Goal: Book appointment/travel/reservation

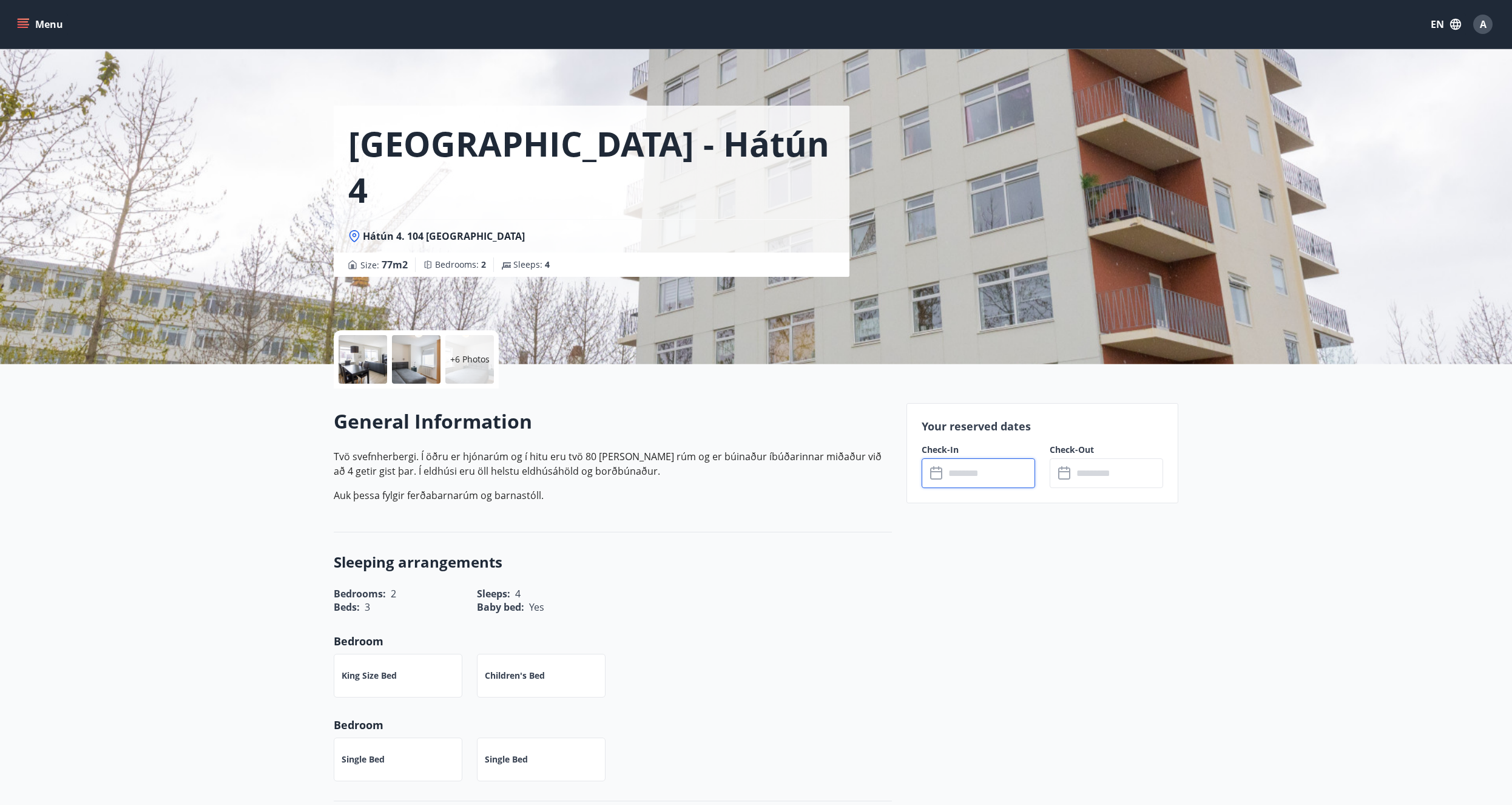
drag, startPoint x: 30, startPoint y: 369, endPoint x: 53, endPoint y: 186, distance: 184.4
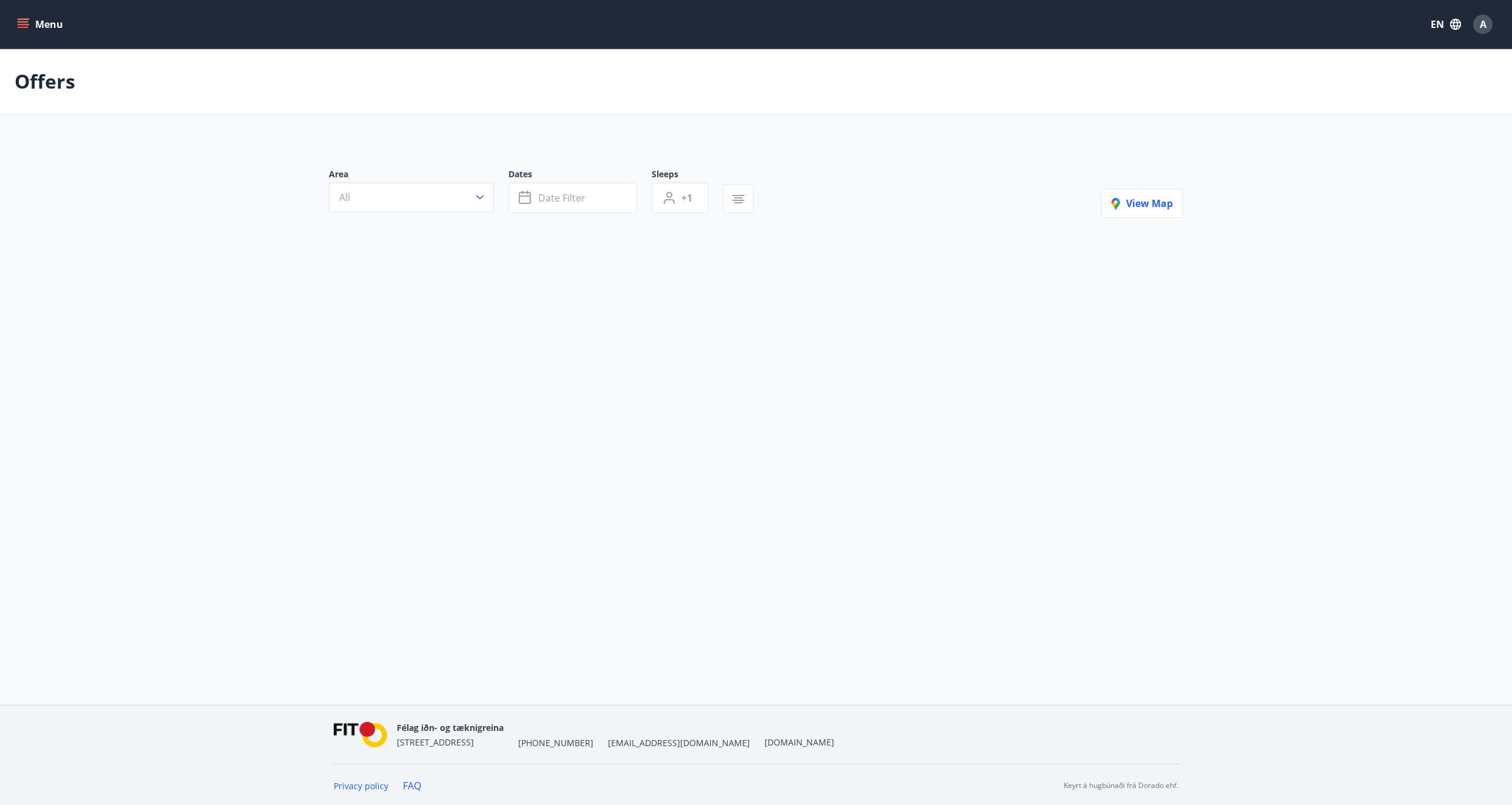
type input "*"
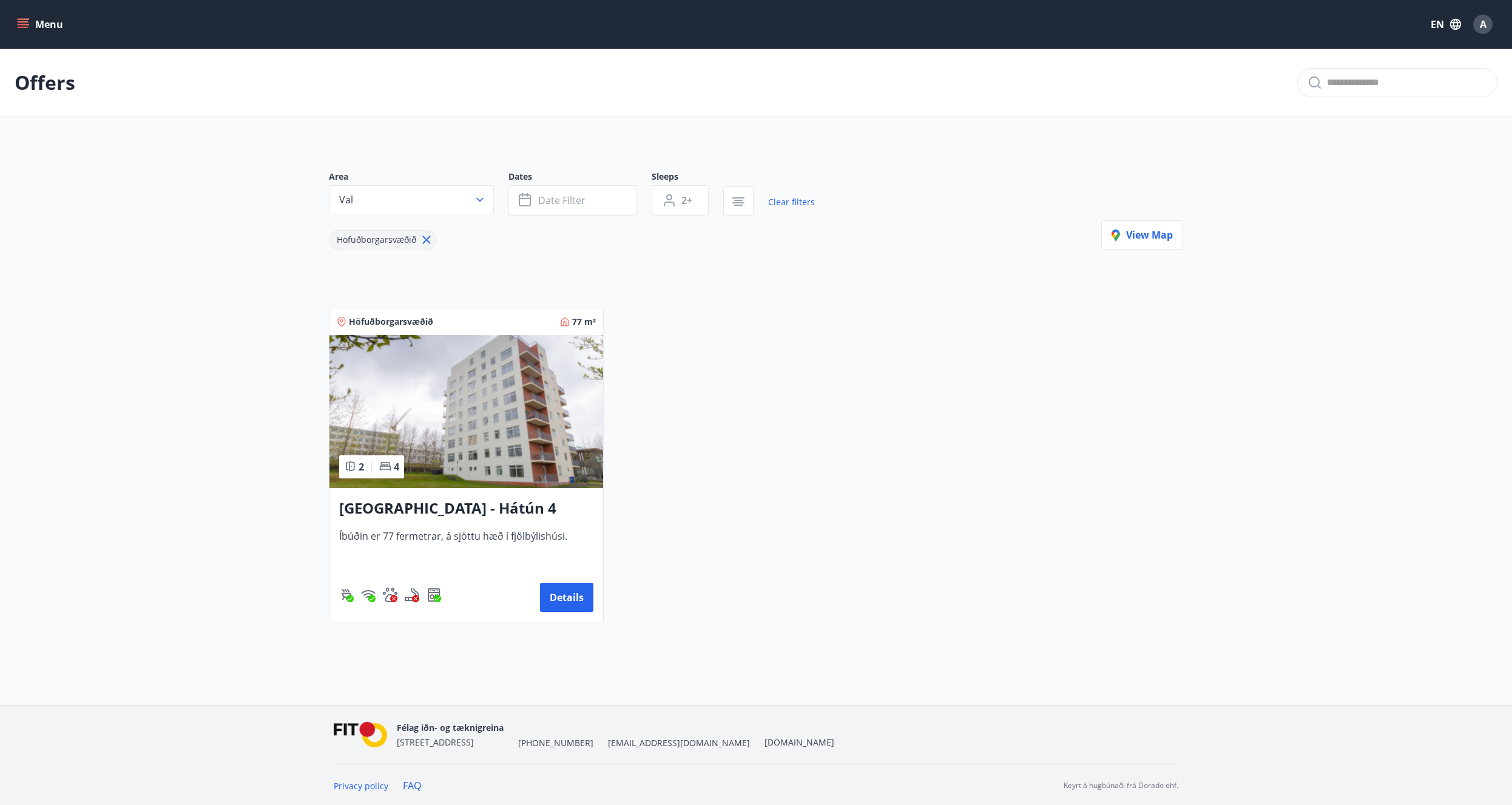
click at [424, 241] on icon at bounding box center [426, 240] width 8 height 8
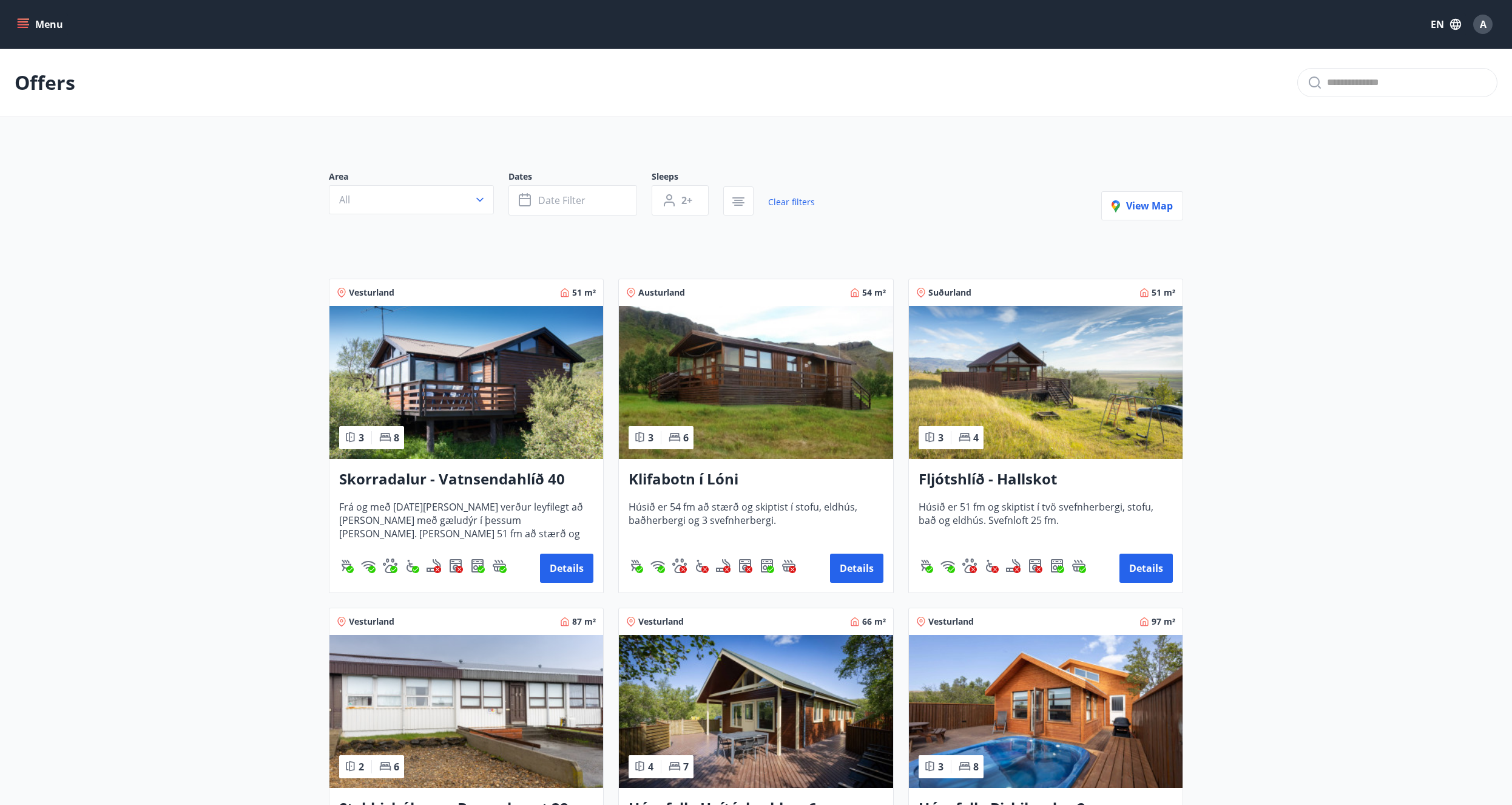
click at [747, 422] on img at bounding box center [756, 382] width 274 height 153
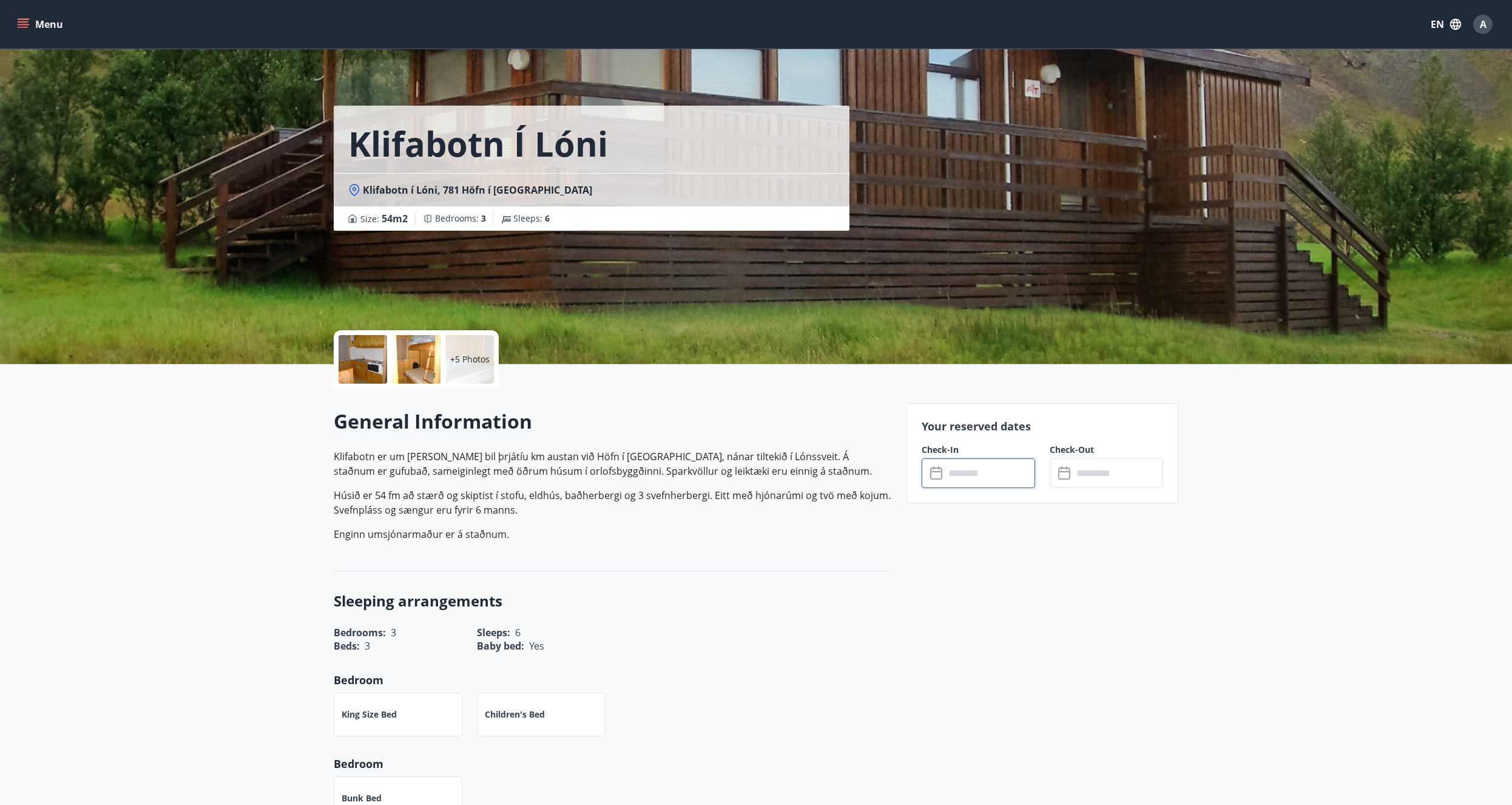
click at [971, 464] on input "text" at bounding box center [990, 473] width 90 height 30
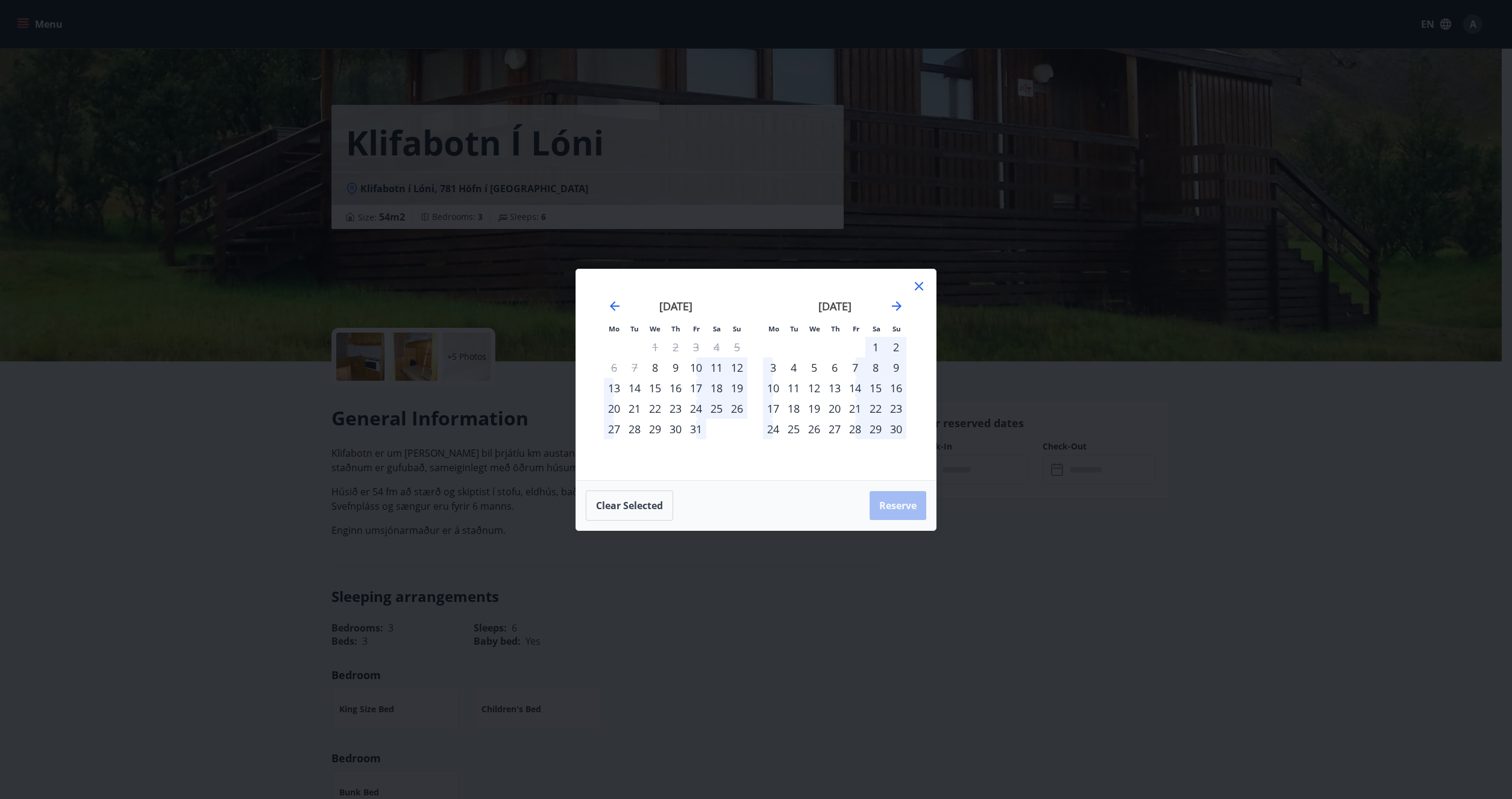
click at [895, 316] on div "[DATE]" at bounding box center [834, 310] width 143 height 53
click at [897, 309] on icon "Move forward to switch to the next month." at bounding box center [896, 306] width 10 height 10
click at [915, 294] on div at bounding box center [919, 288] width 15 height 18
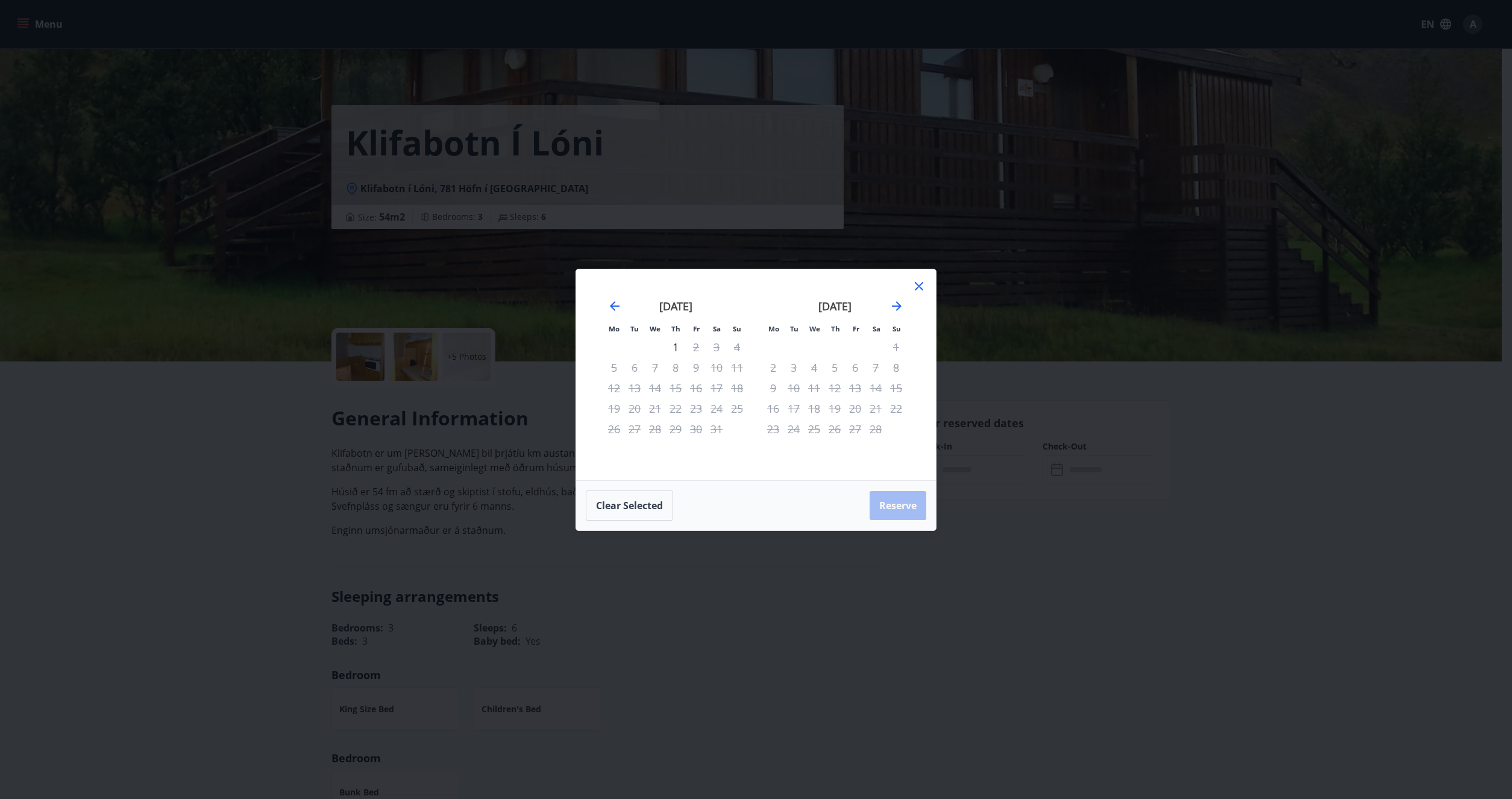
click at [918, 284] on icon at bounding box center [919, 286] width 15 height 15
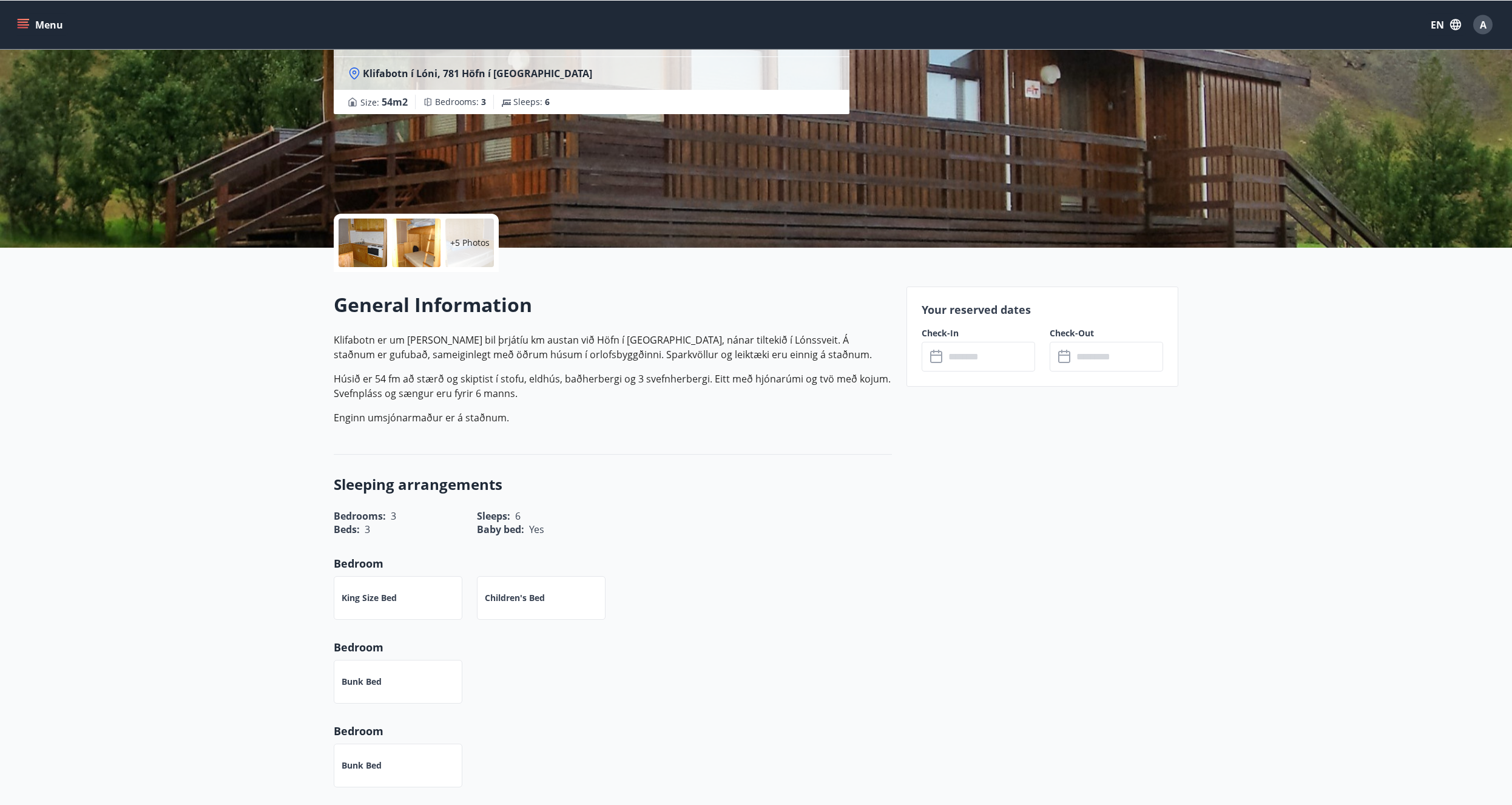
scroll to position [124, 0]
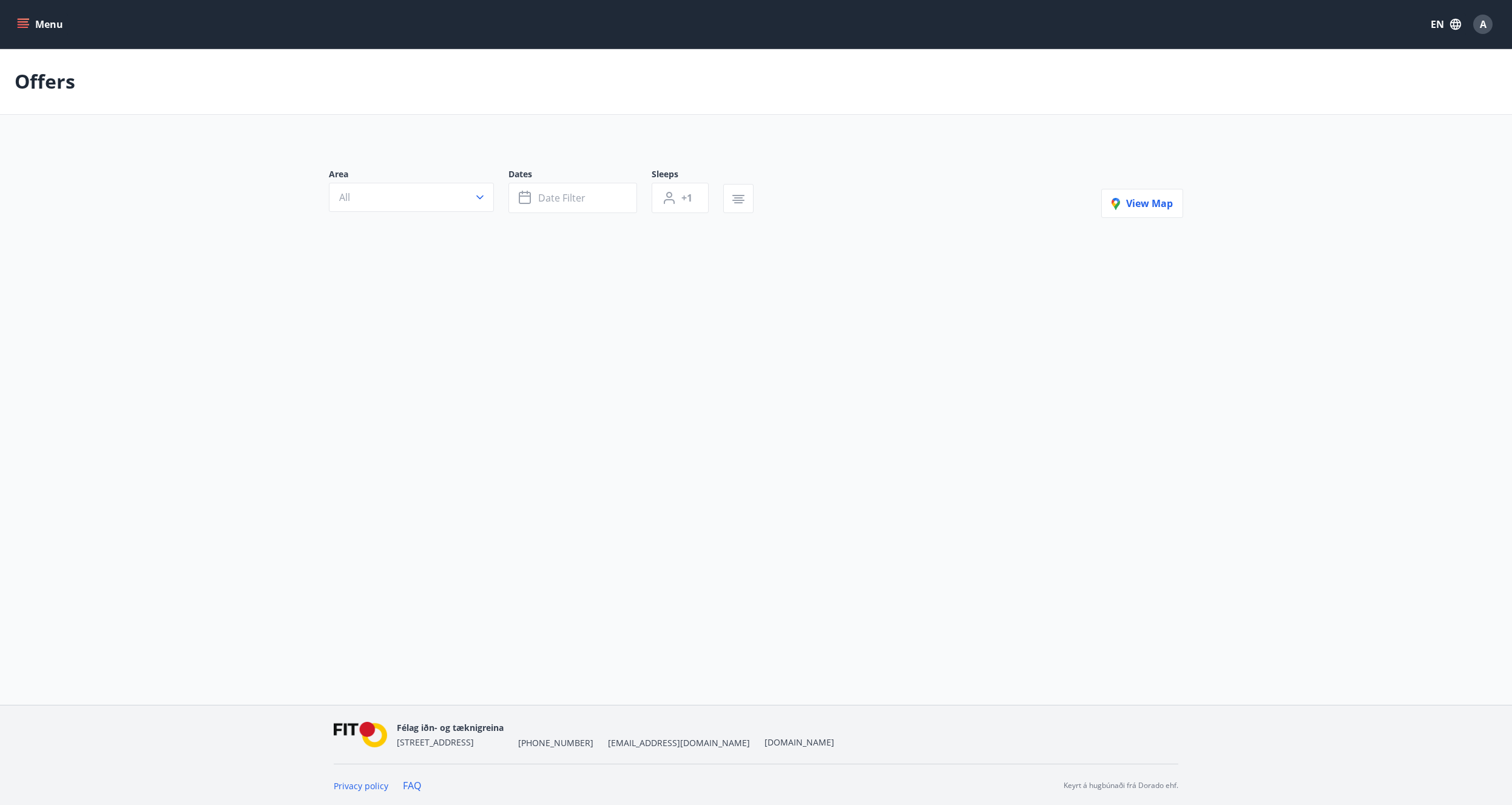
type input "*"
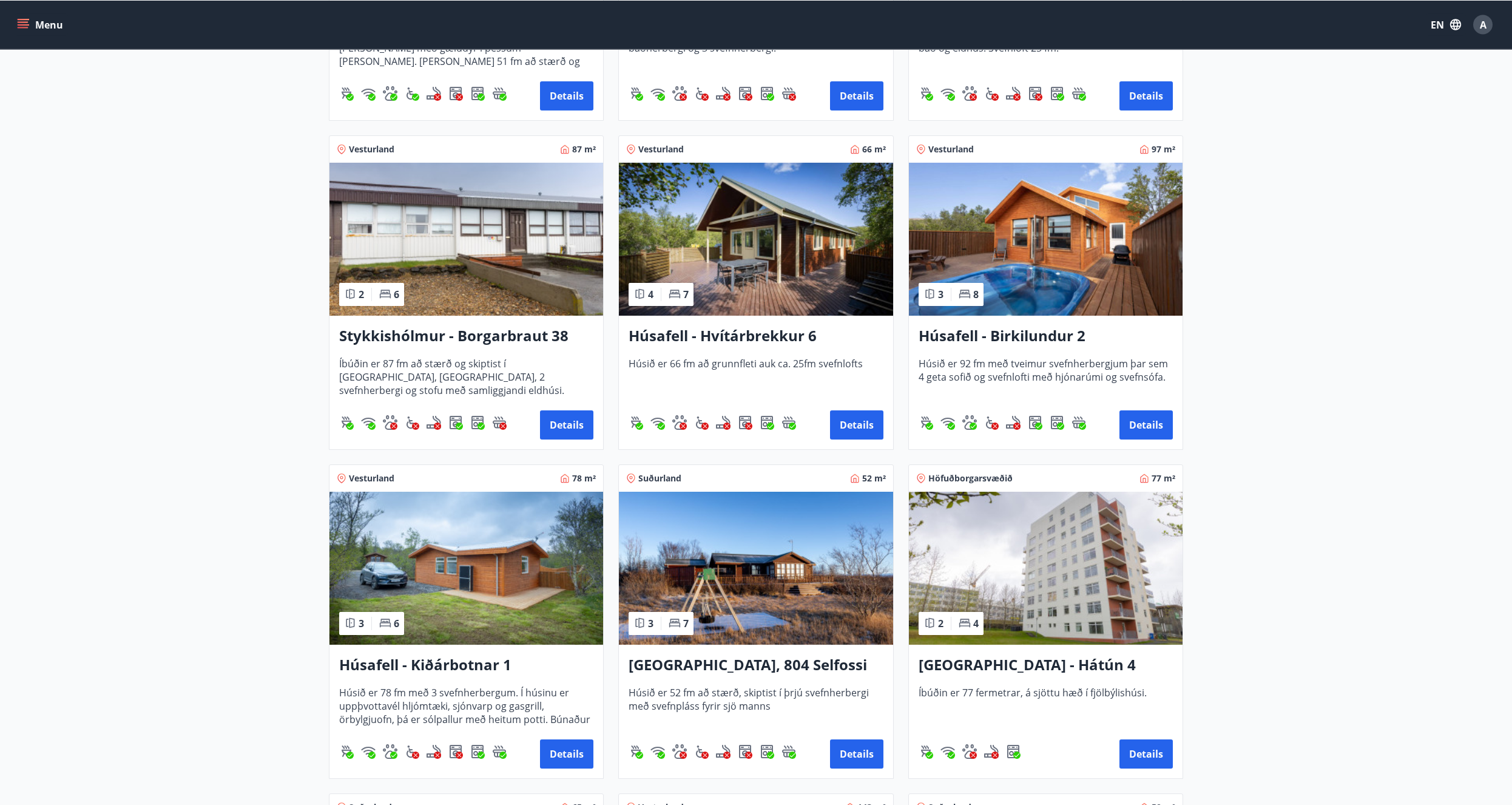
scroll to position [495, 0]
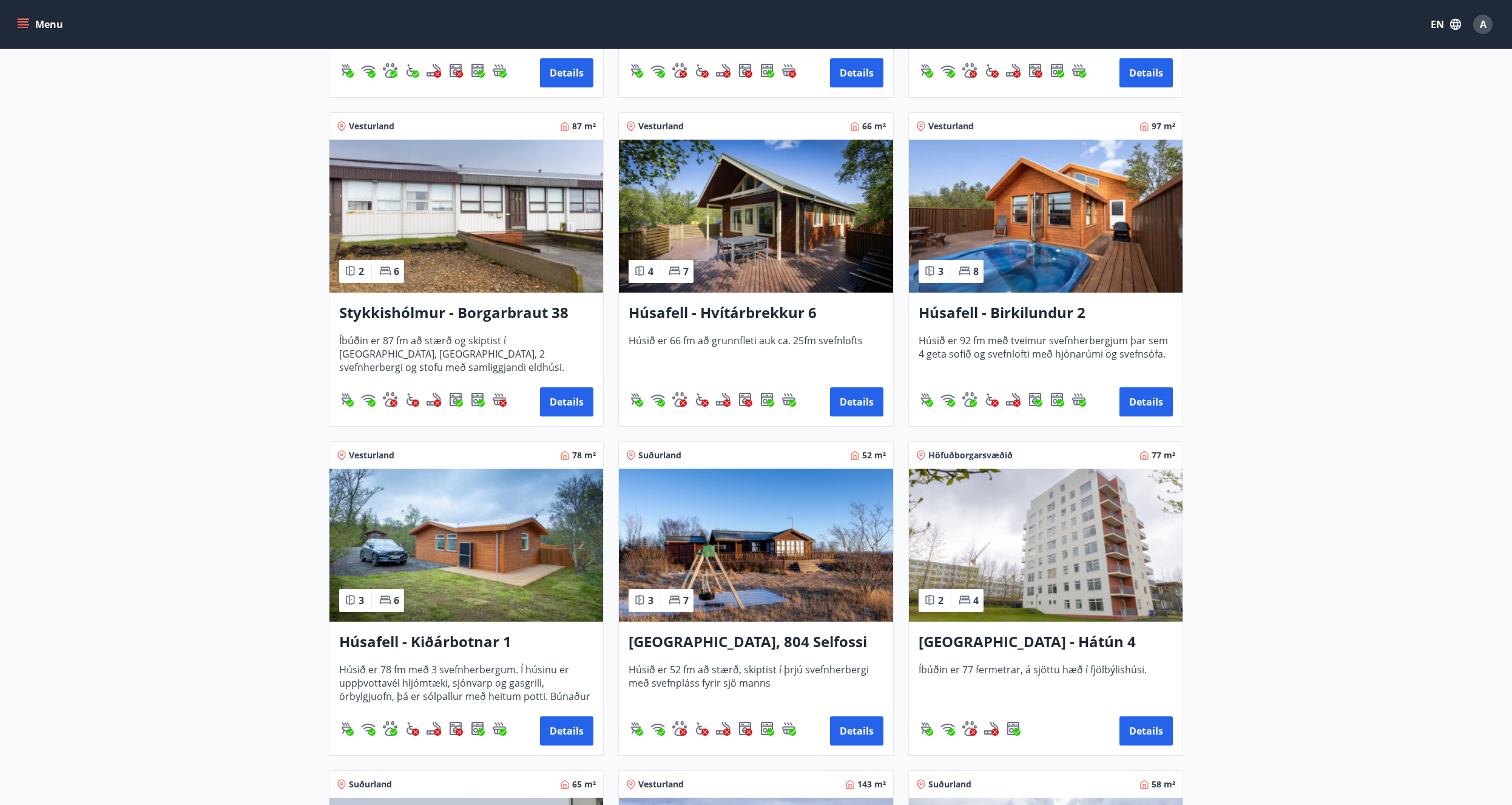
click at [497, 539] on img at bounding box center [466, 545] width 274 height 153
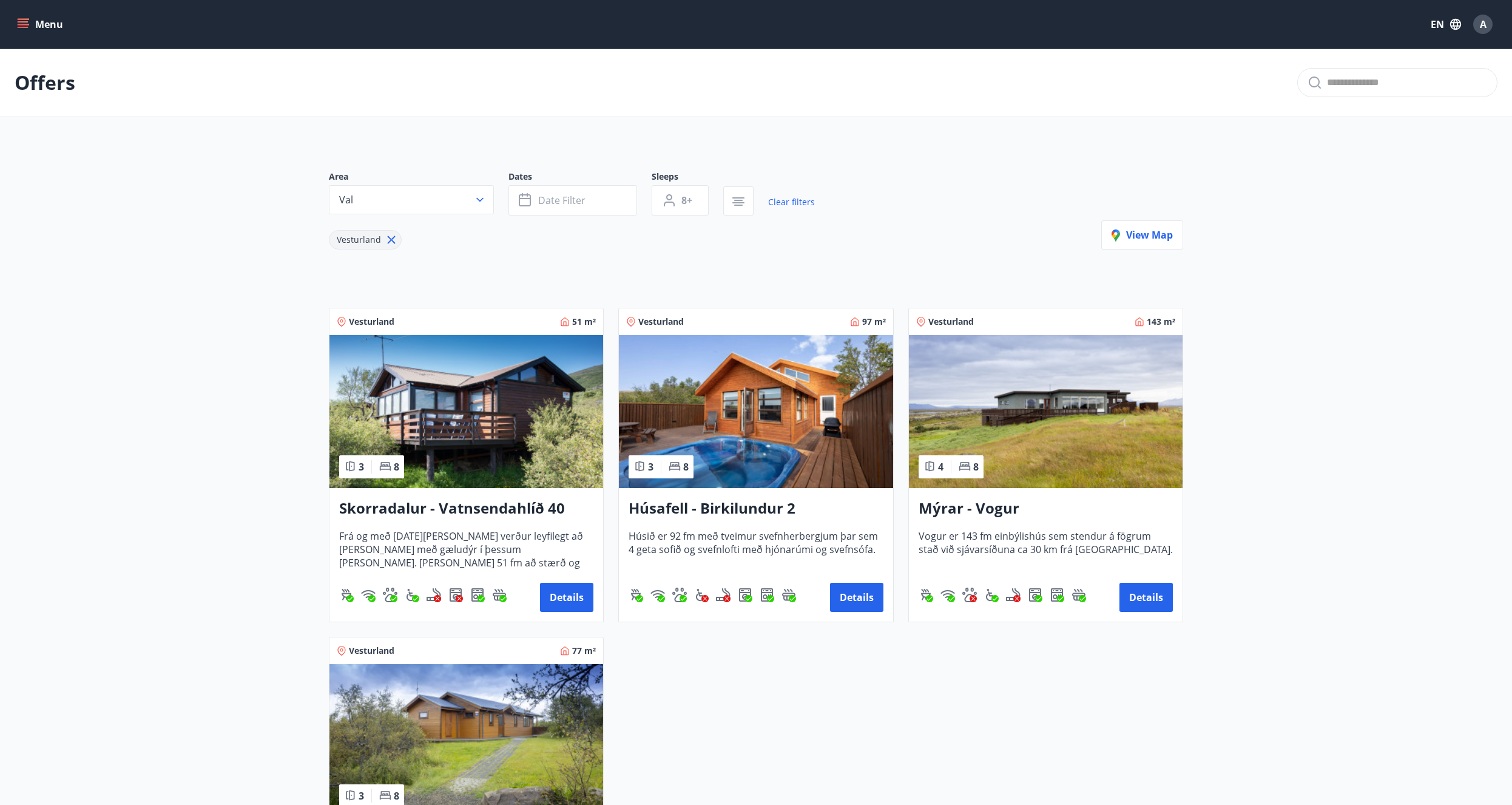
type input "*"
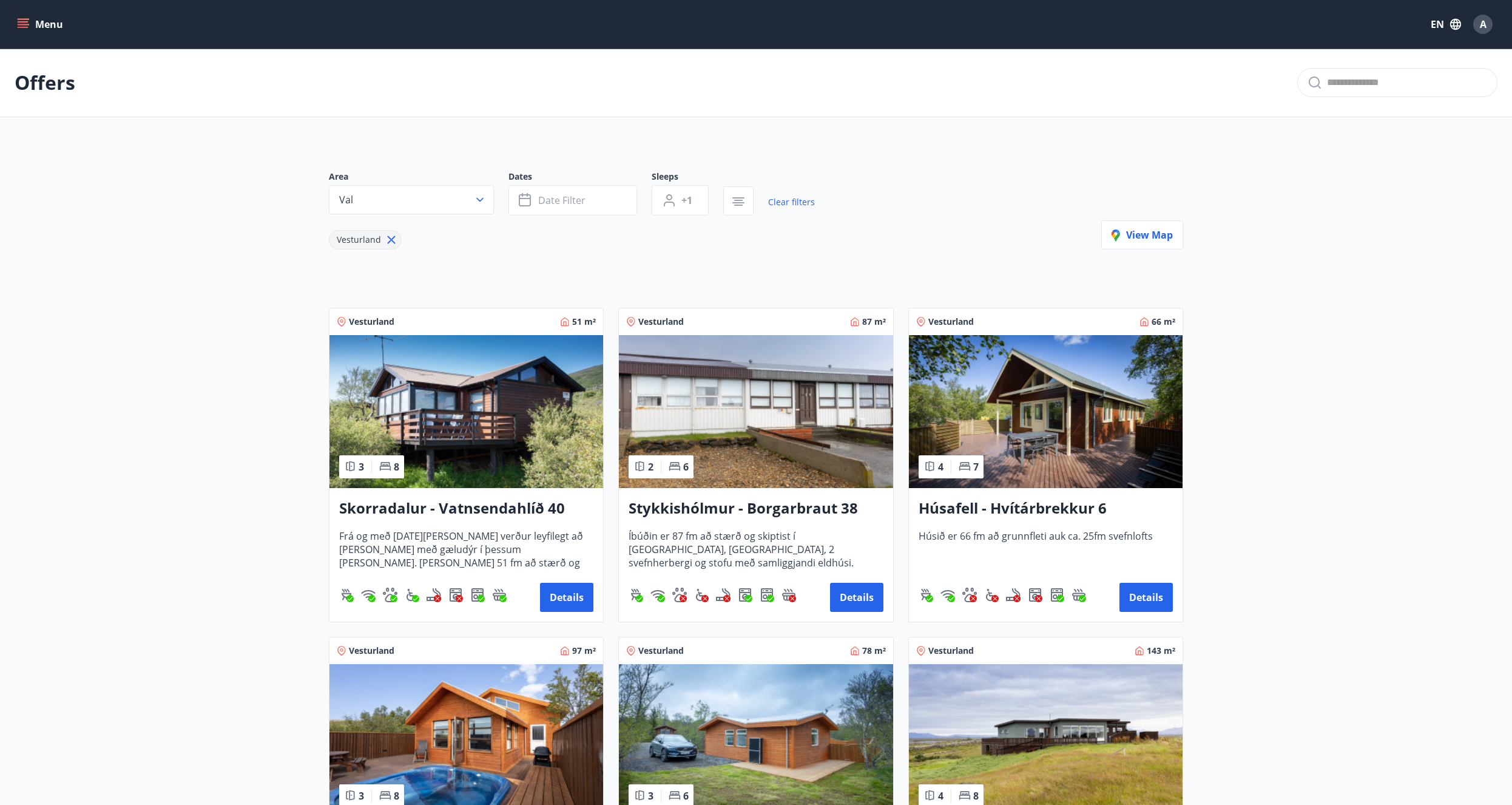
click at [47, 28] on button "Menu" at bounding box center [41, 24] width 53 height 22
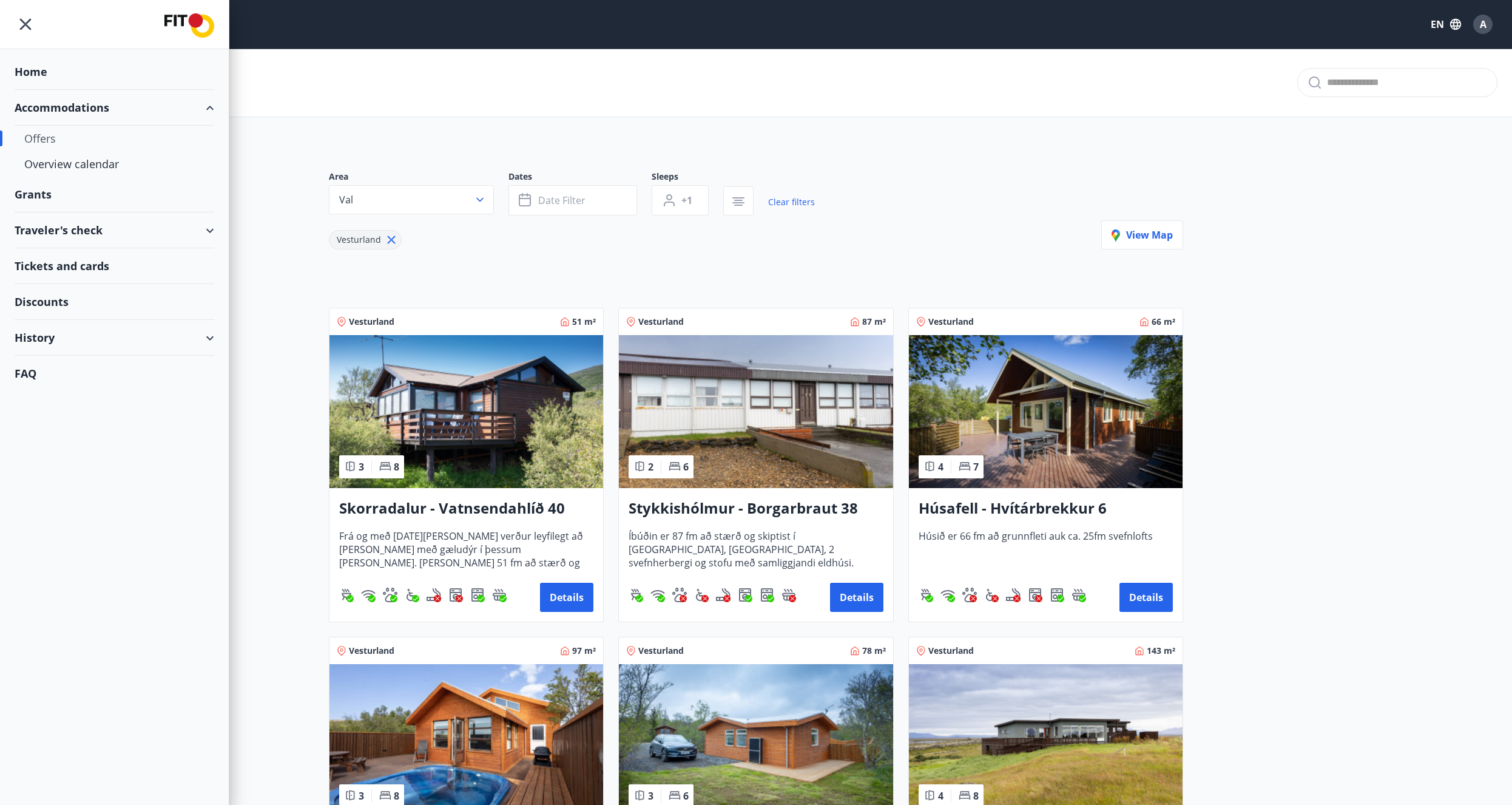
click at [69, 113] on div "Accommodations" at bounding box center [115, 108] width 200 height 36
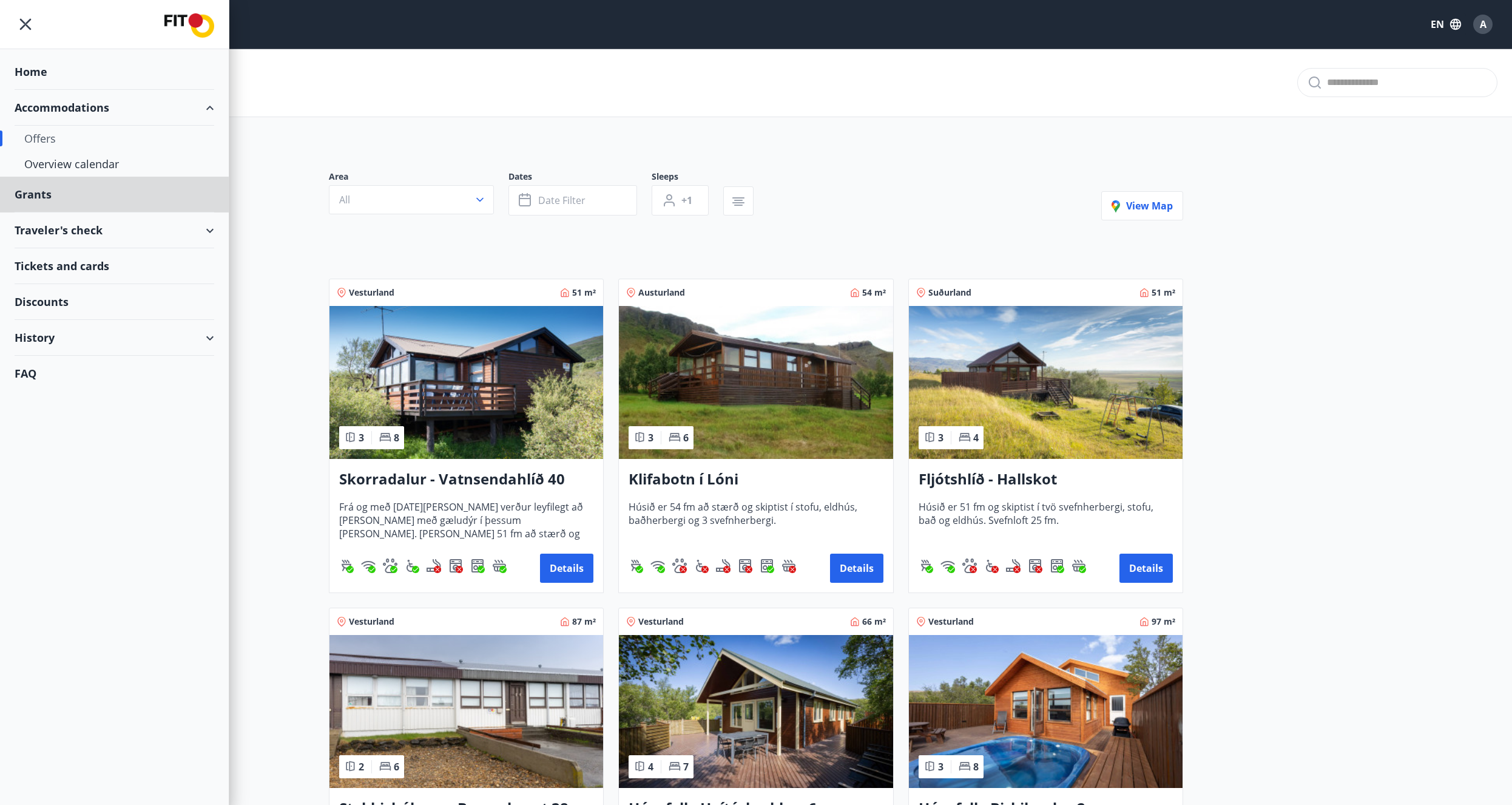
click at [57, 76] on div "Home" at bounding box center [115, 72] width 200 height 36
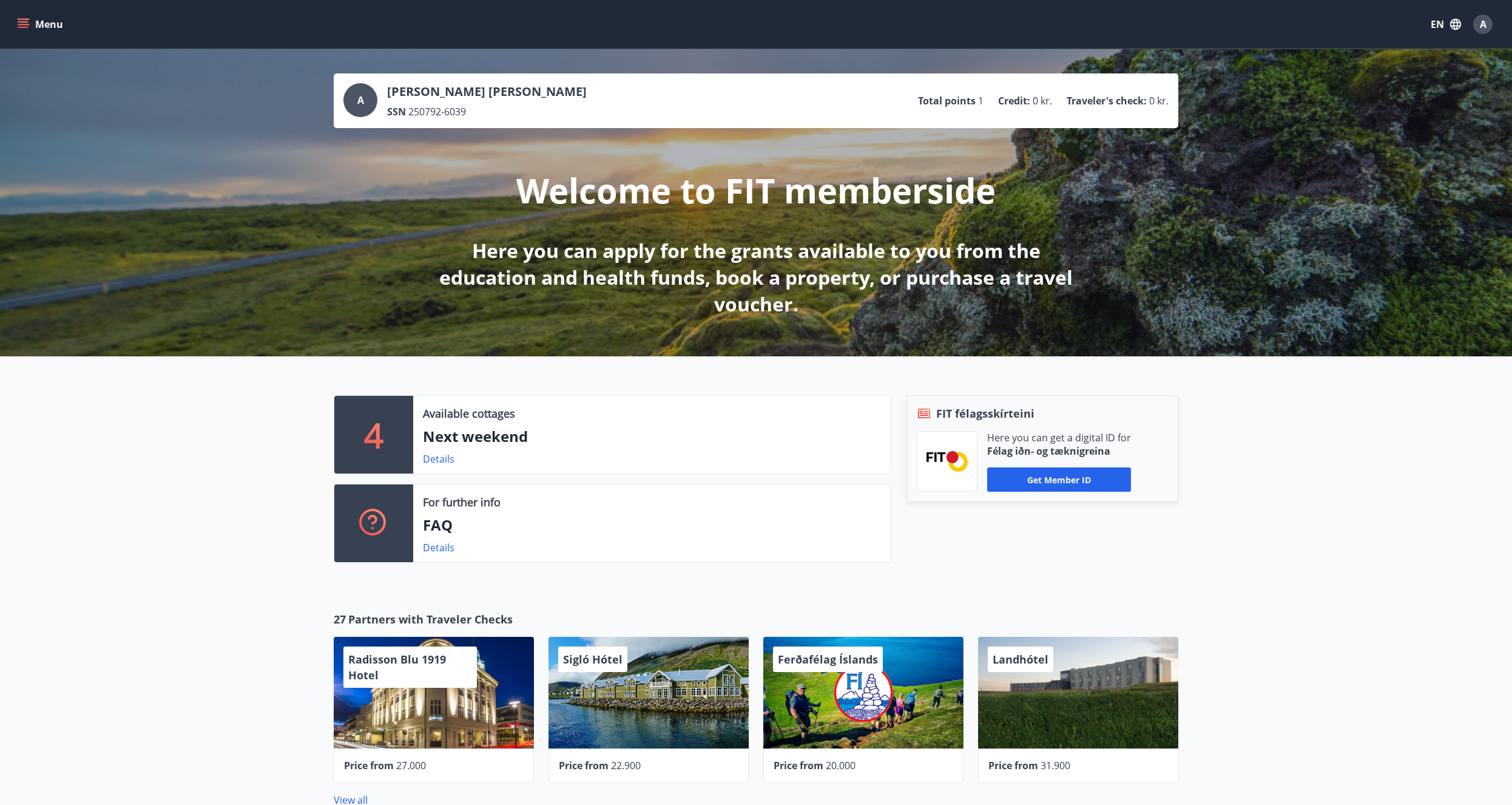
drag, startPoint x: 1168, startPoint y: 477, endPoint x: 1256, endPoint y: 108, distance: 379.3
click at [1444, 28] on button "EN" at bounding box center [1446, 24] width 40 height 22
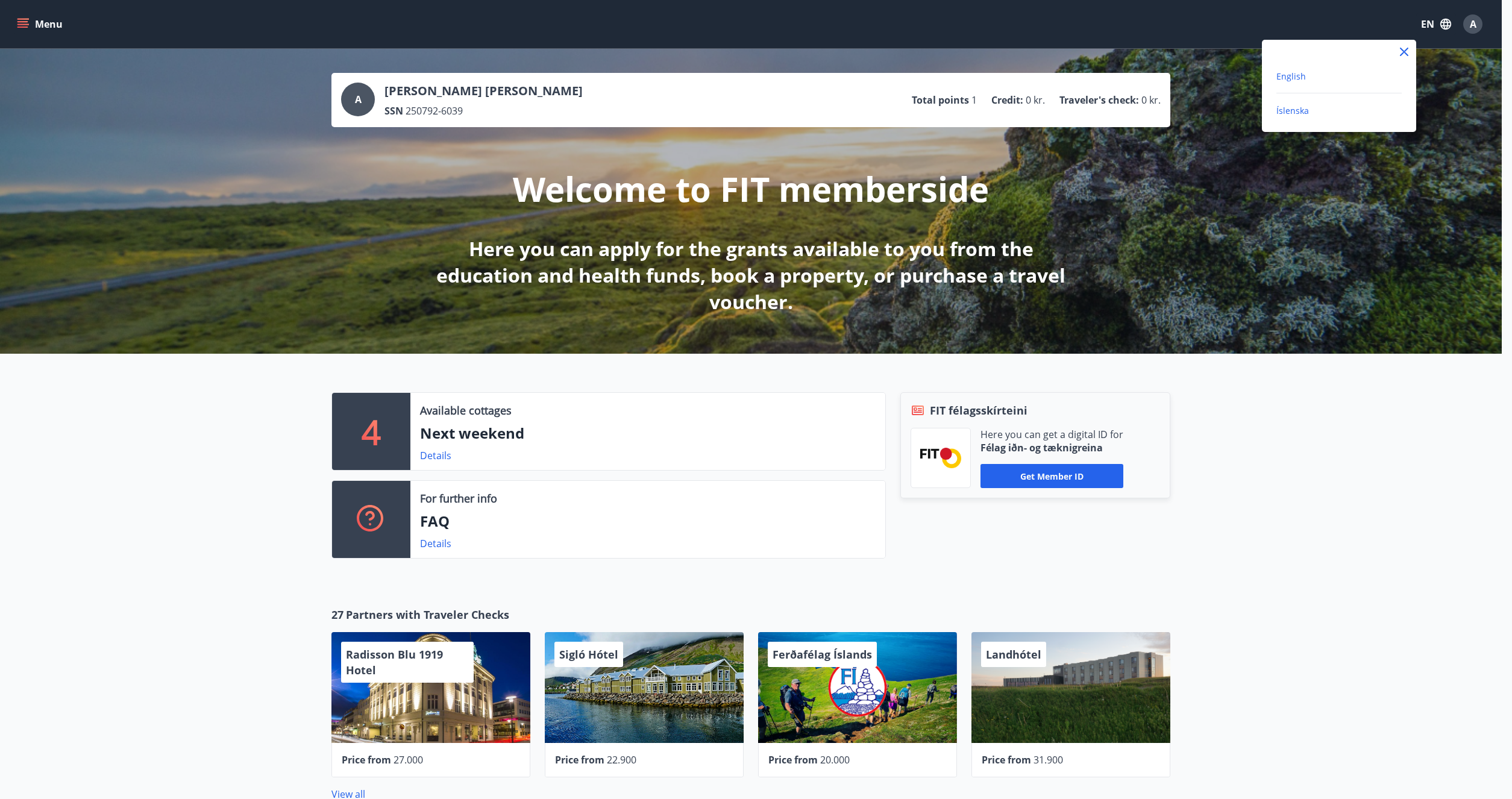
click at [1296, 109] on span "Íslenska" at bounding box center [1293, 111] width 33 height 12
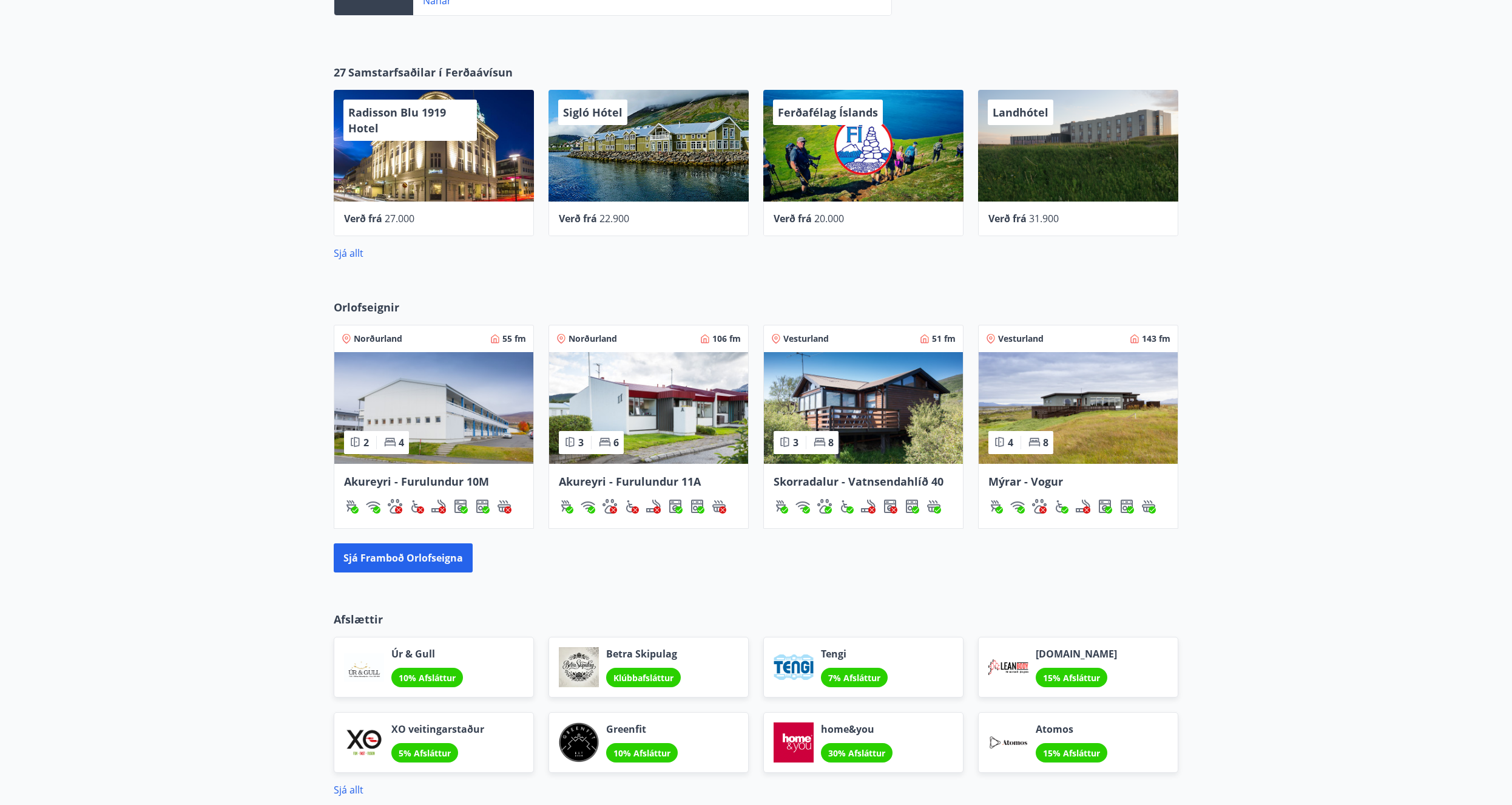
scroll to position [367, 0]
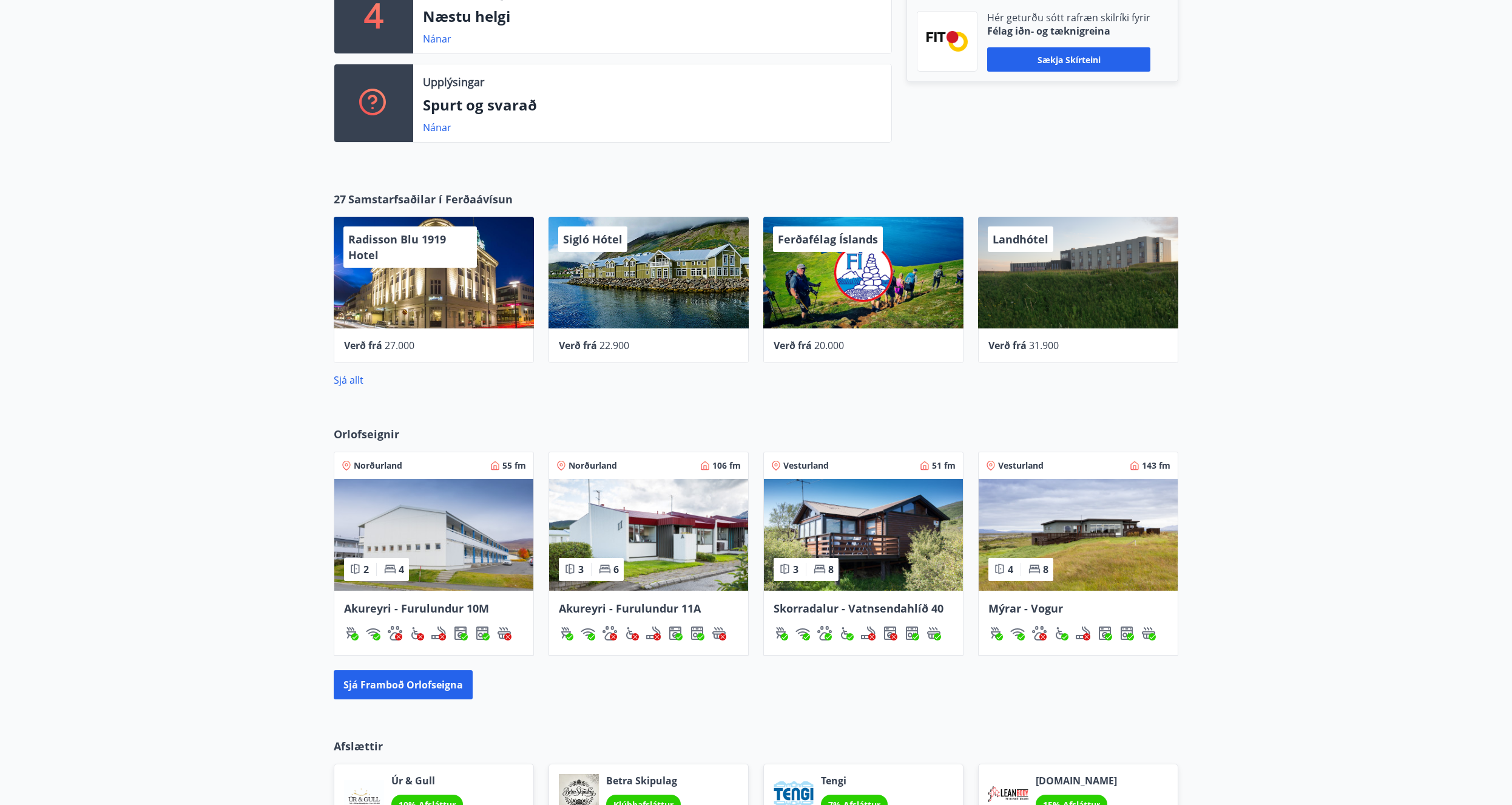
drag, startPoint x: 752, startPoint y: 449, endPoint x: 724, endPoint y: 360, distance: 93.3
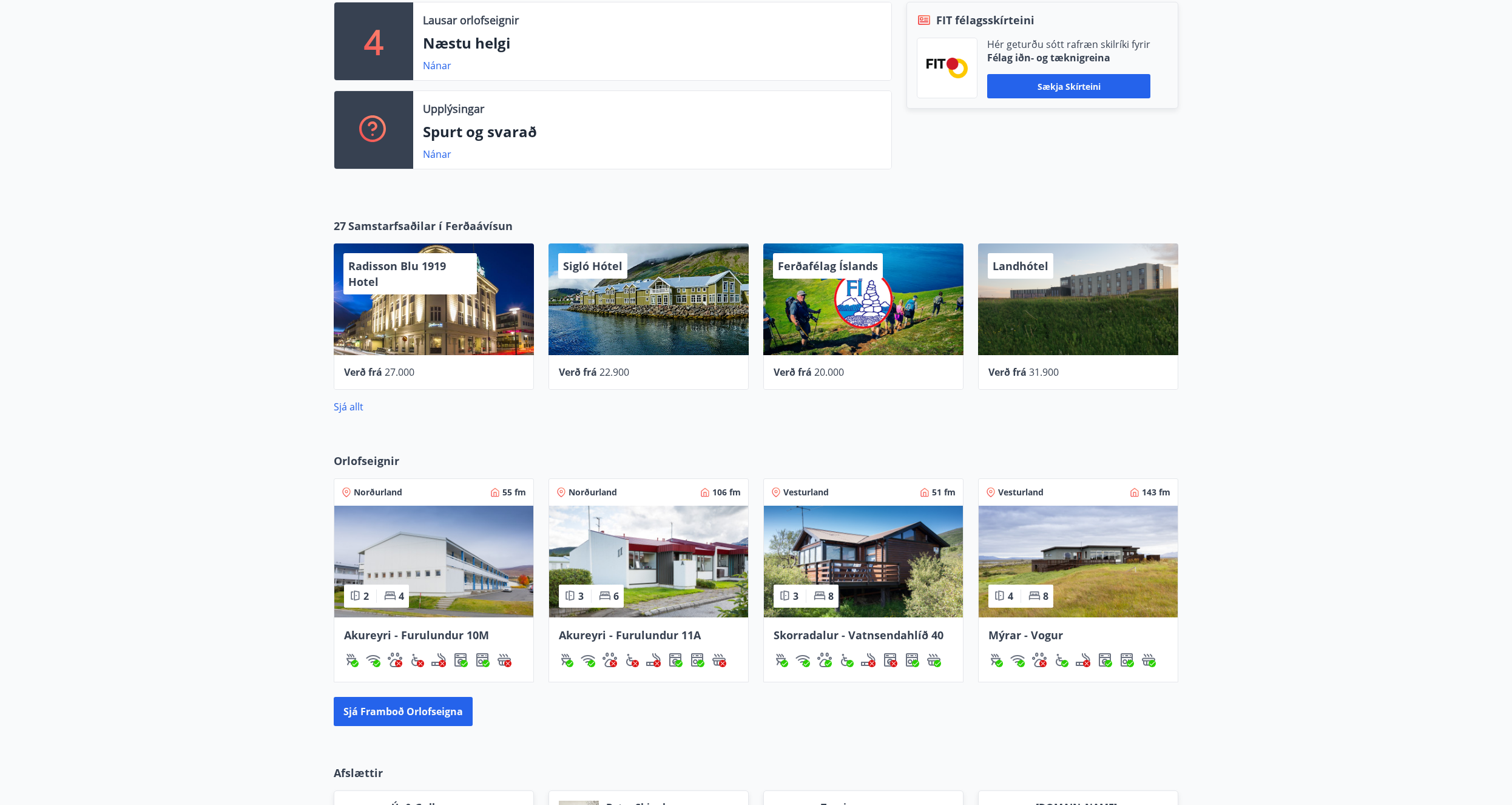
click at [1067, 490] on div "Vesturland 143 fm" at bounding box center [1078, 492] width 184 height 12
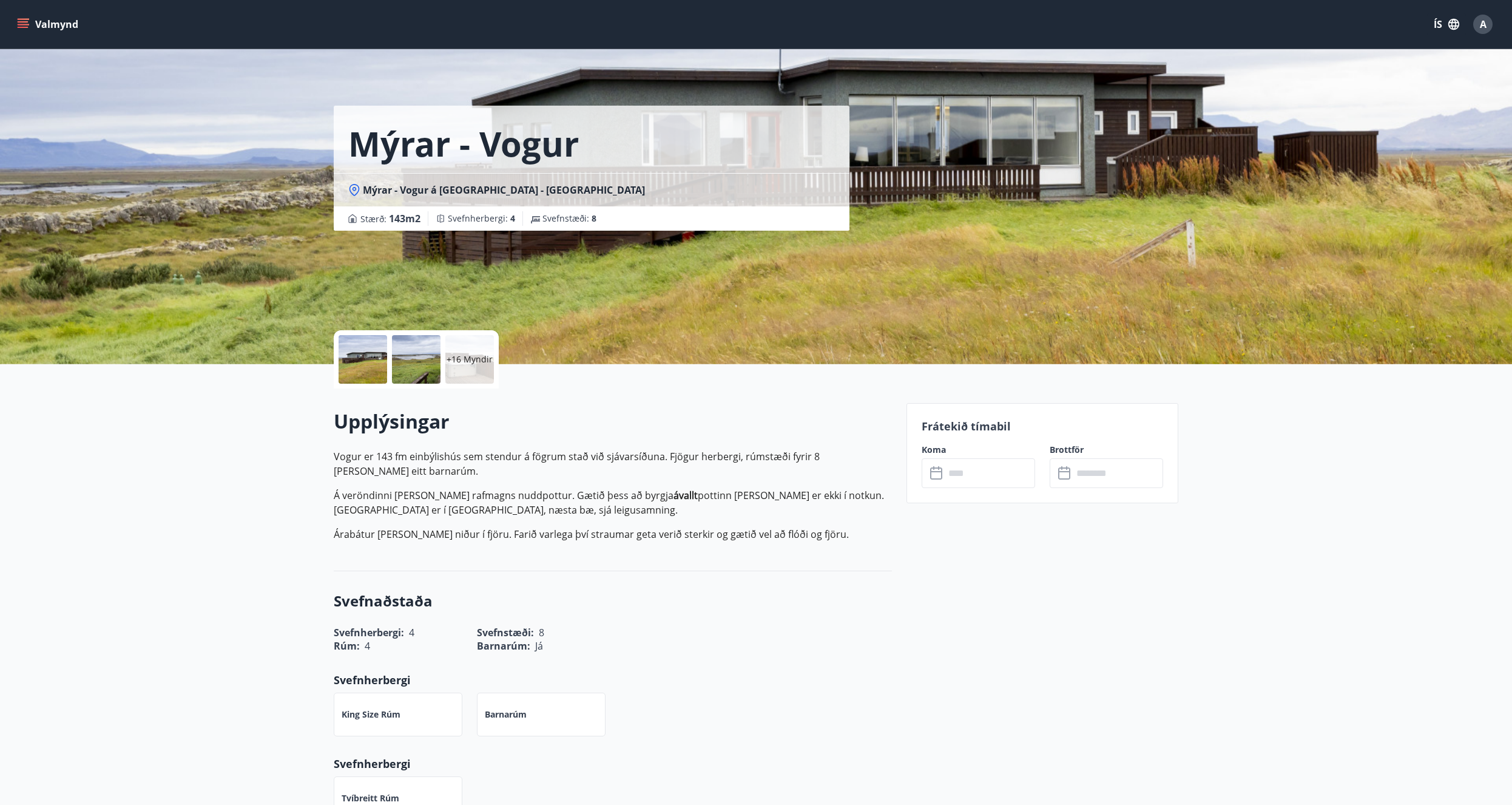
drag, startPoint x: 240, startPoint y: 614, endPoint x: 269, endPoint y: 452, distance: 164.6
click at [367, 364] on div at bounding box center [362, 359] width 48 height 48
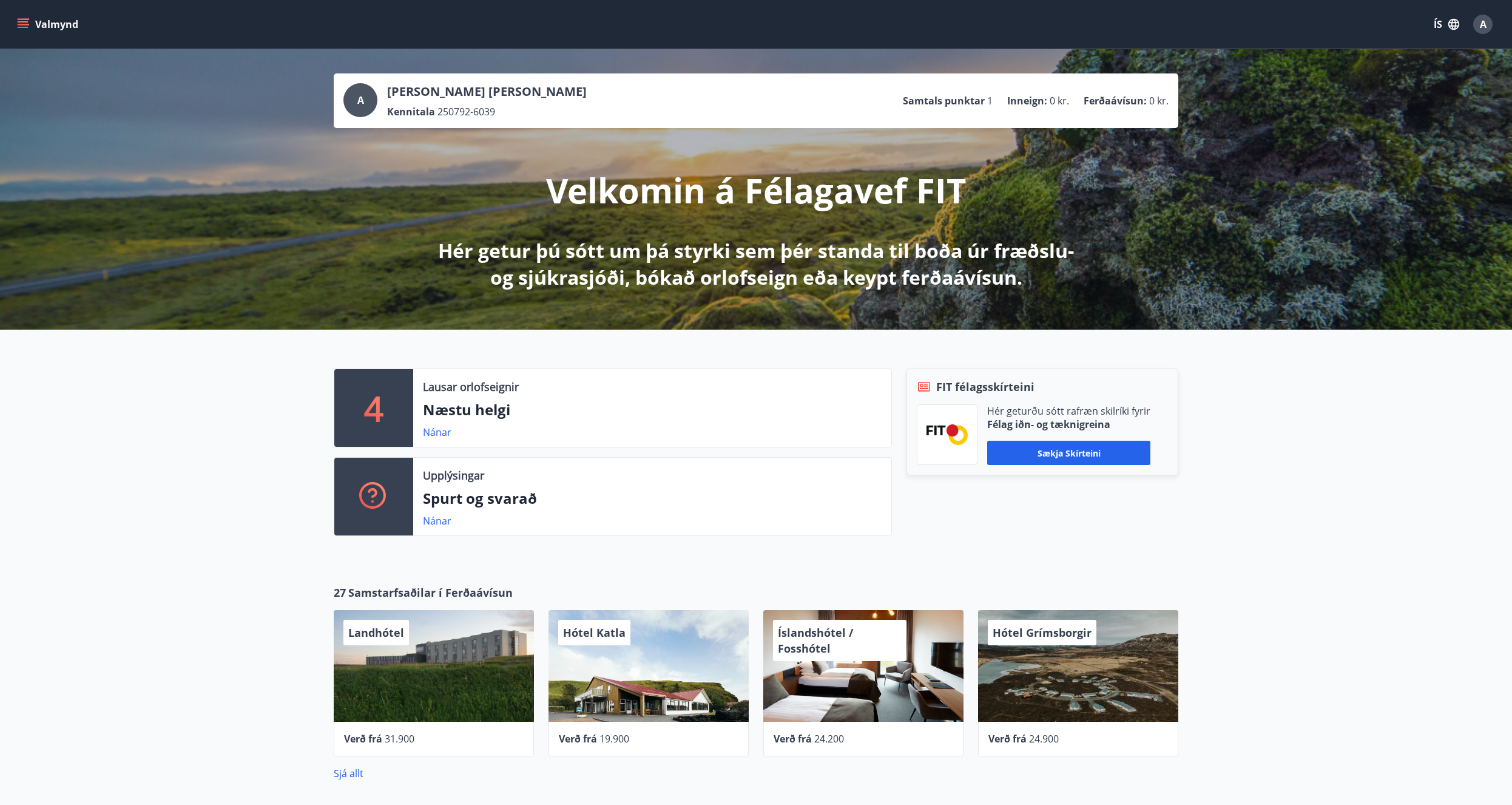
drag, startPoint x: 227, startPoint y: 547, endPoint x: 265, endPoint y: 429, distance: 124.0
drag, startPoint x: 242, startPoint y: 340, endPoint x: 390, endPoint y: 235, distance: 181.5
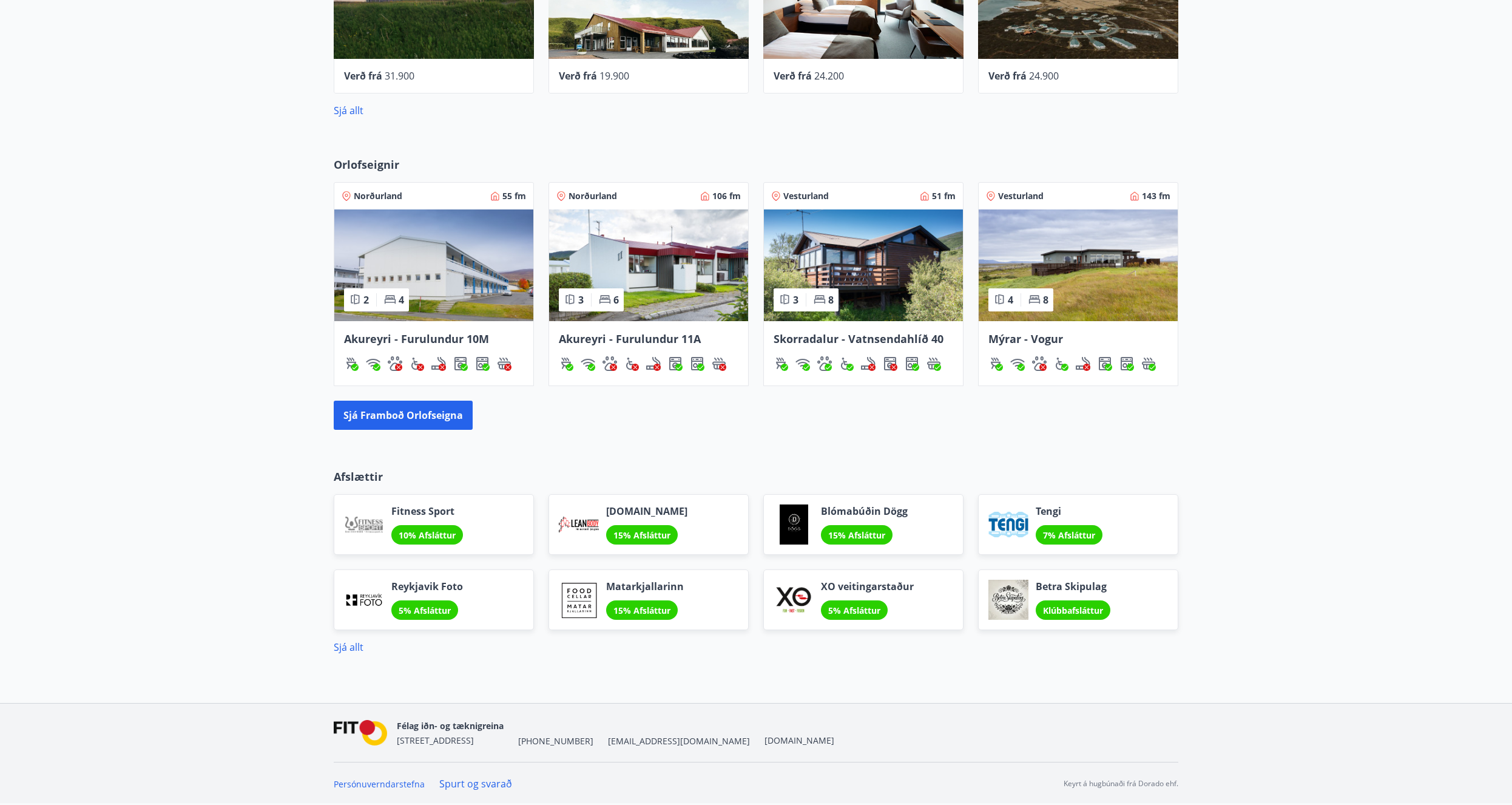
drag, startPoint x: 287, startPoint y: 418, endPoint x: 251, endPoint y: 536, distance: 123.4
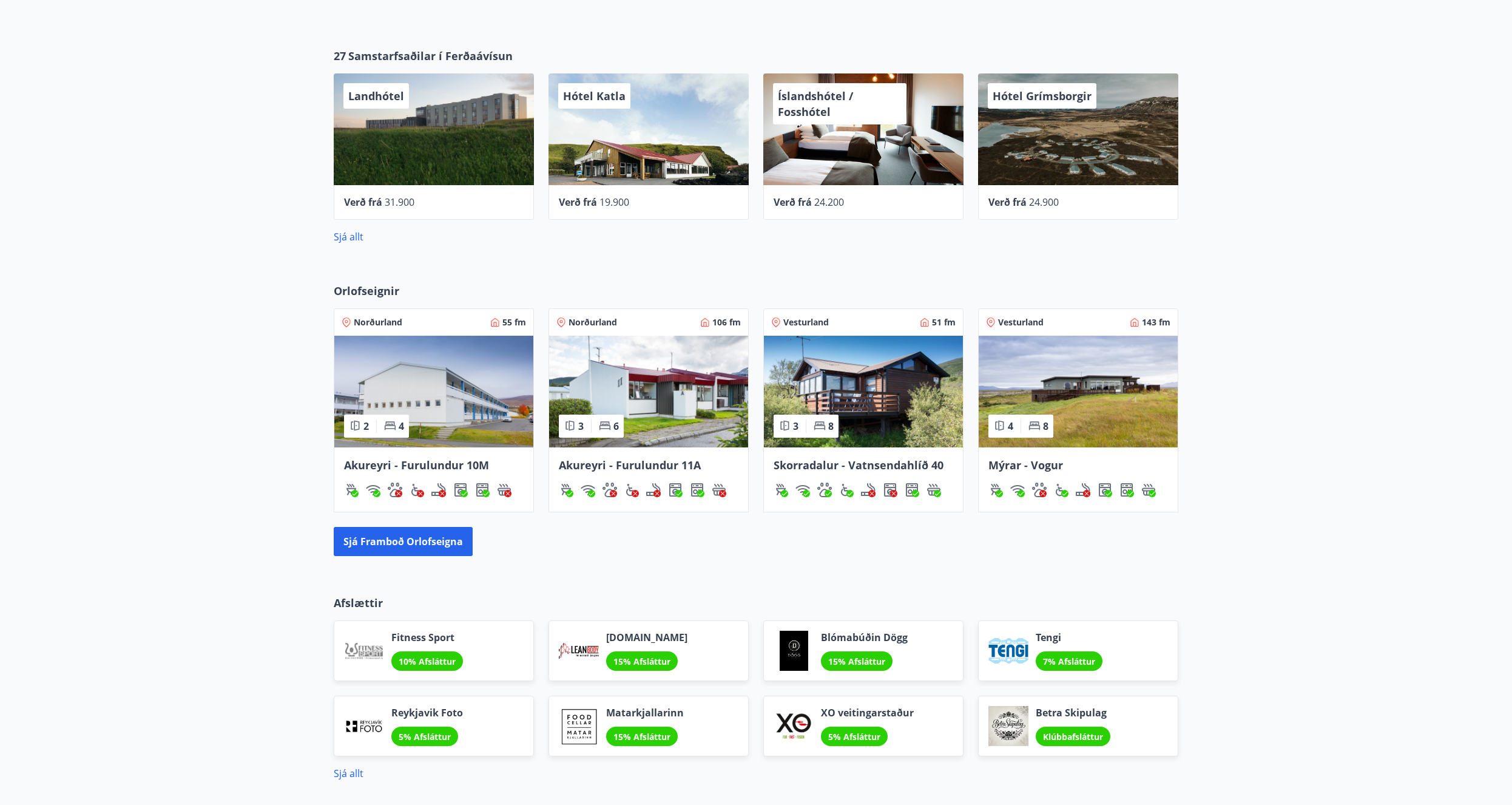
drag, startPoint x: 242, startPoint y: 491, endPoint x: 244, endPoint y: 436, distance: 55.0
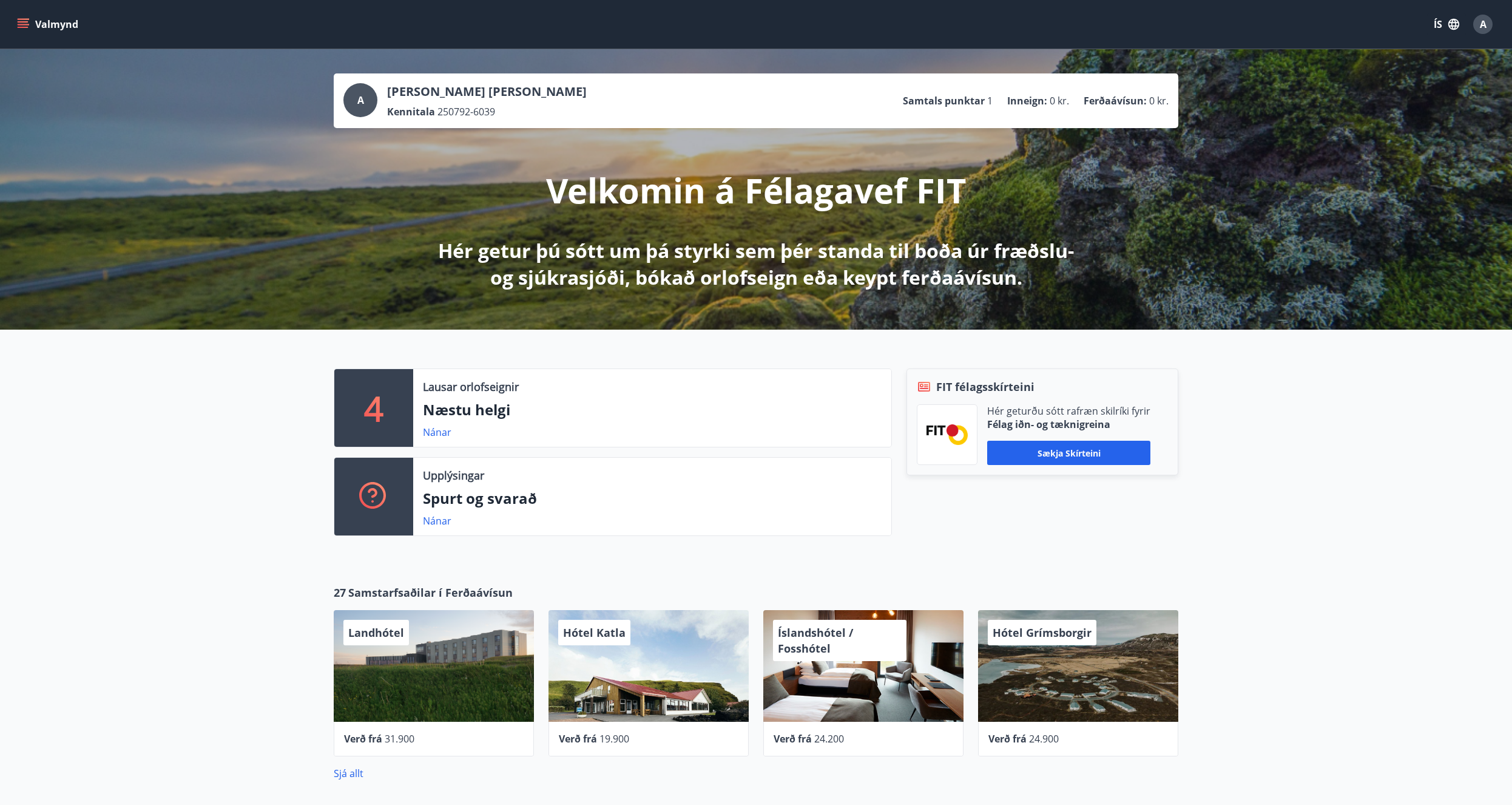
drag, startPoint x: 215, startPoint y: 478, endPoint x: 198, endPoint y: 336, distance: 143.0
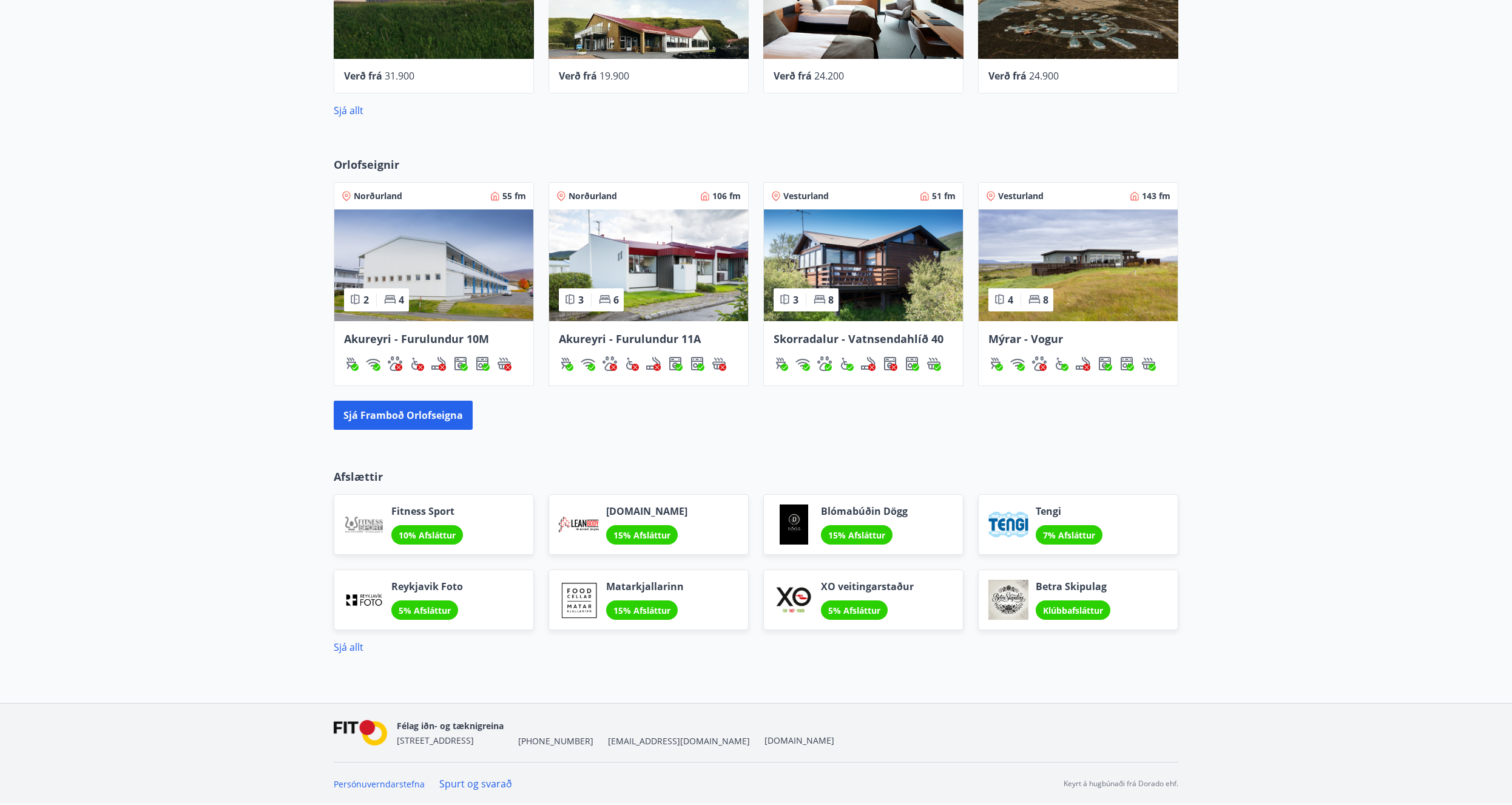
drag, startPoint x: 234, startPoint y: 383, endPoint x: 213, endPoint y: 534, distance: 152.5
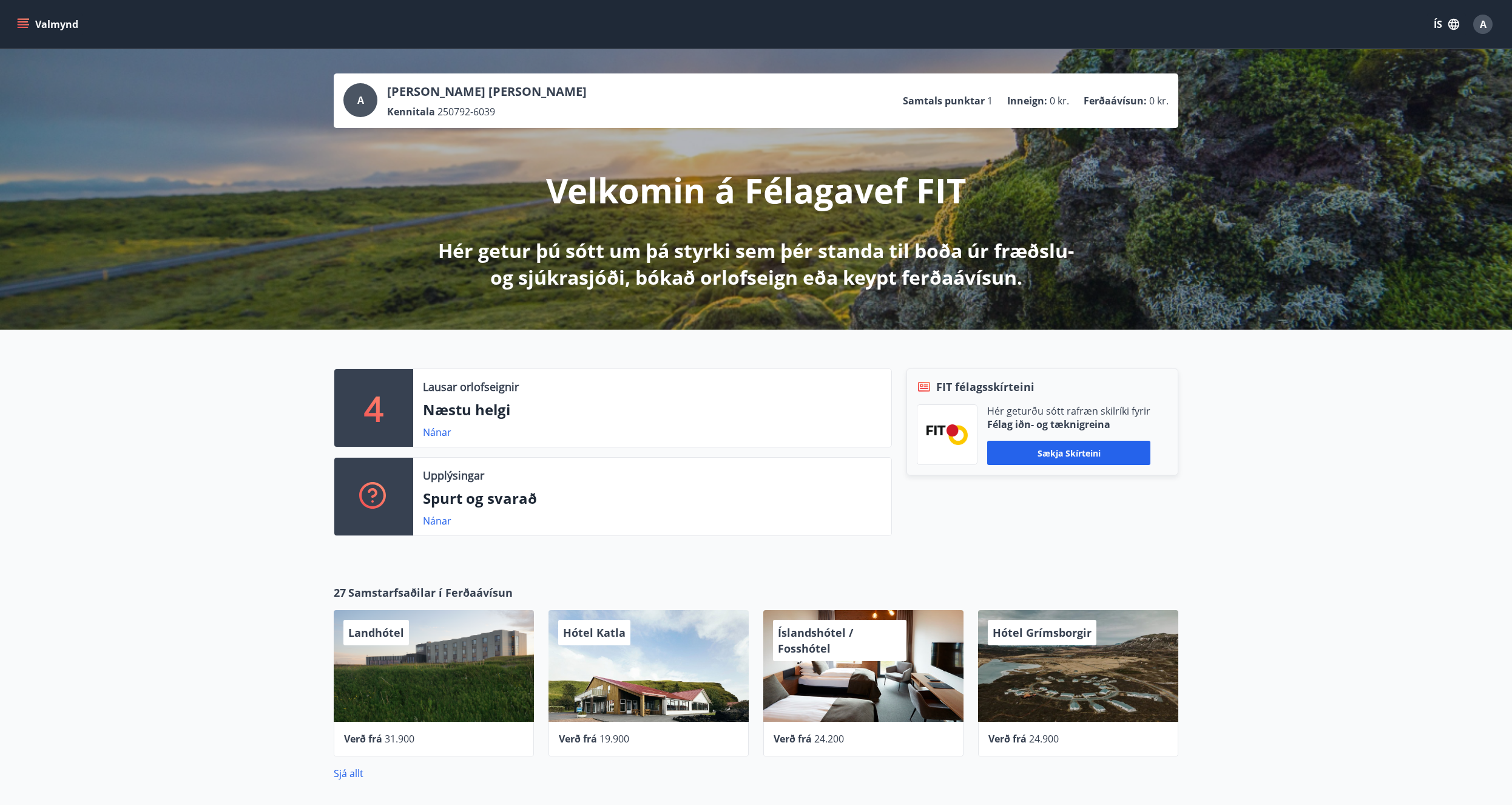
drag, startPoint x: 213, startPoint y: 529, endPoint x: 251, endPoint y: 353, distance: 180.1
drag, startPoint x: 834, startPoint y: 427, endPoint x: 832, endPoint y: 346, distance: 81.0
click at [98, 725] on div "27 Samstarfsaðilar í Ferðaávísun Landhótel Verð frá 31.900 Hótel Katla Verð frá…" at bounding box center [756, 683] width 1512 height 235
drag, startPoint x: 153, startPoint y: 655, endPoint x: 162, endPoint y: 648, distance: 11.4
click at [153, 654] on div "27 Samstarfsaðilar í Ferðaávísun Landhótel Verð frá 31.900 Hótel Katla Verð frá…" at bounding box center [756, 683] width 1512 height 235
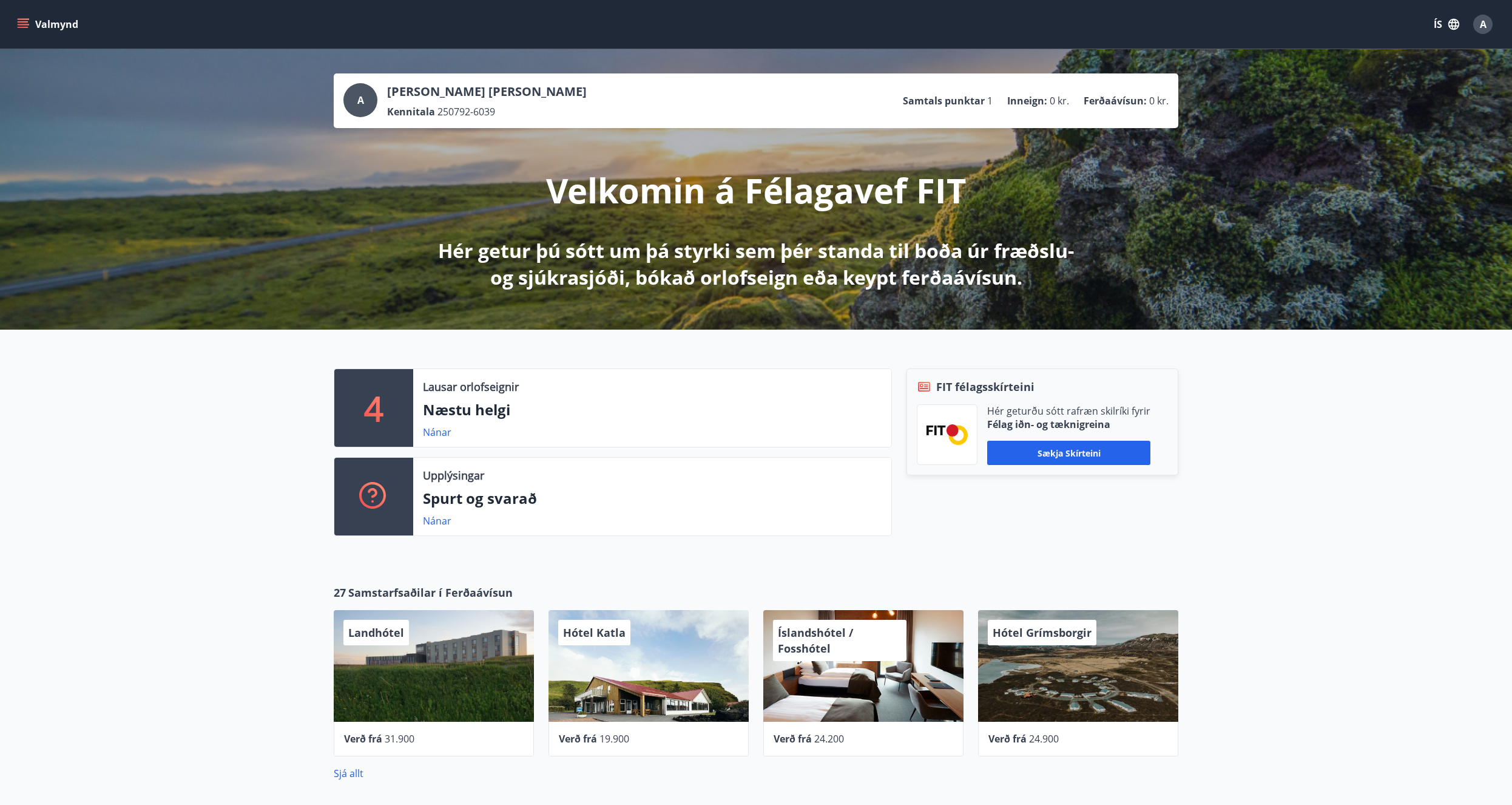
drag, startPoint x: 298, startPoint y: 603, endPoint x: 290, endPoint y: 409, distance: 194.2
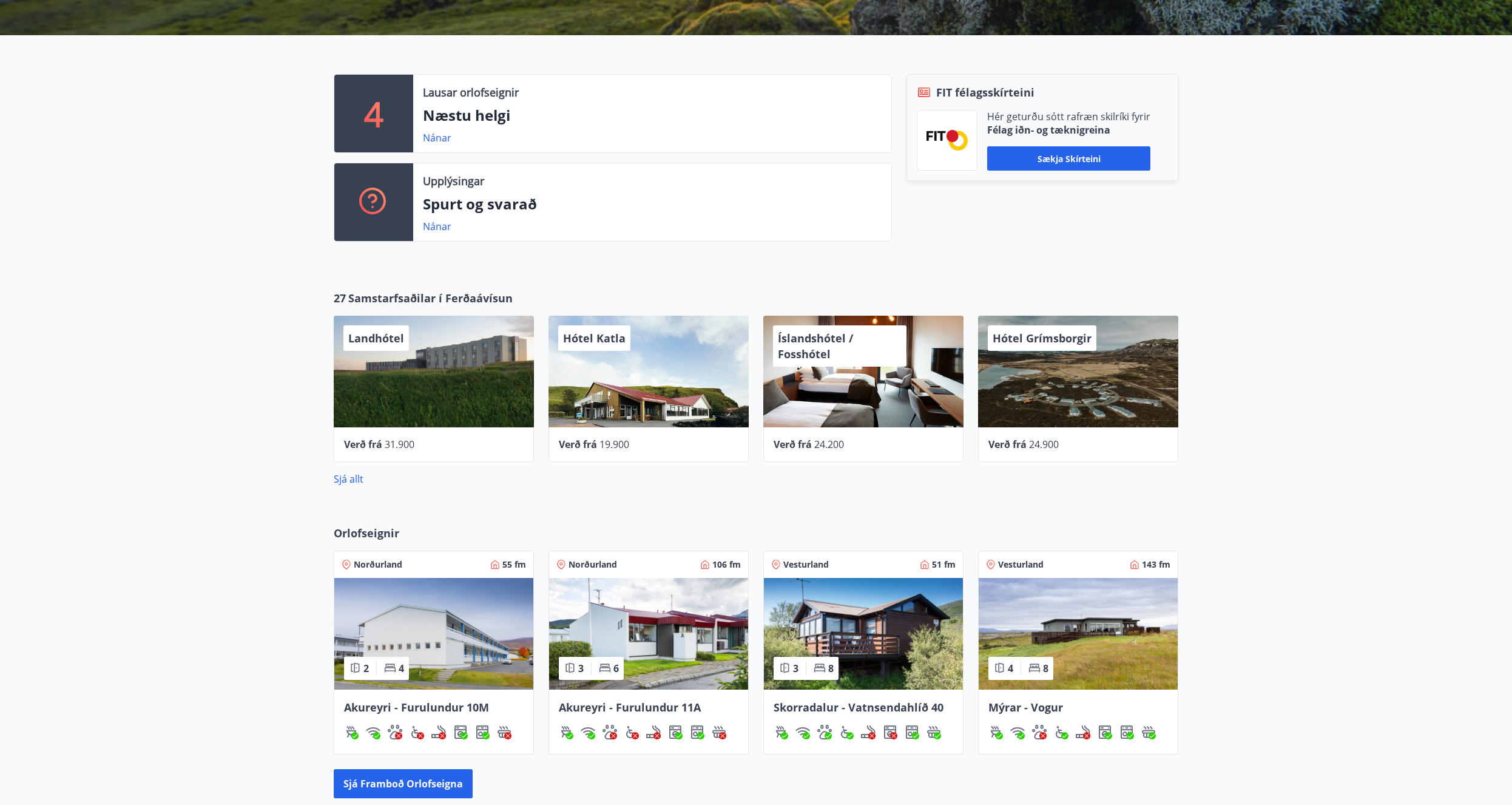
scroll to position [17, 0]
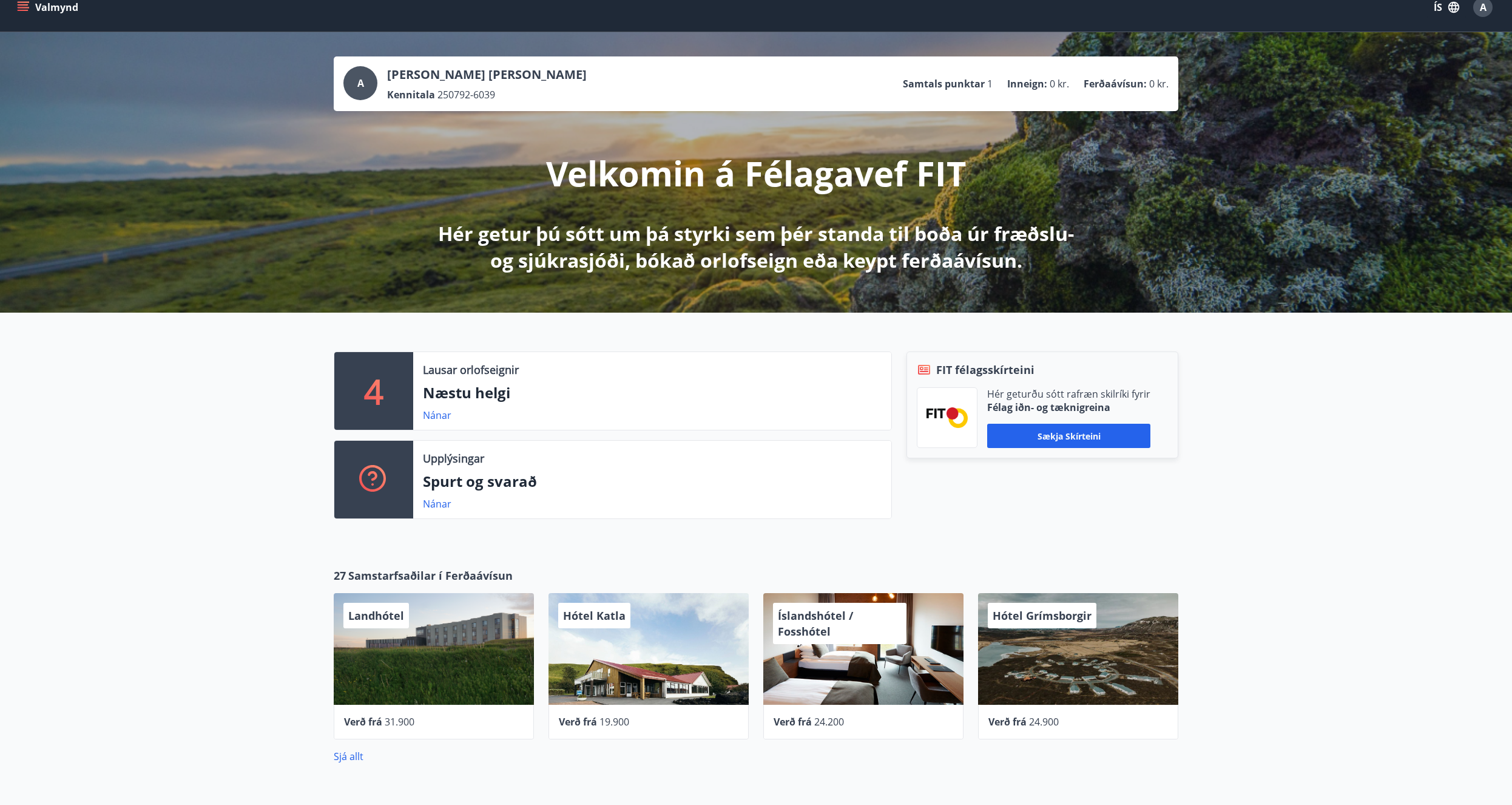
drag, startPoint x: 638, startPoint y: 509, endPoint x: 601, endPoint y: 358, distance: 155.5
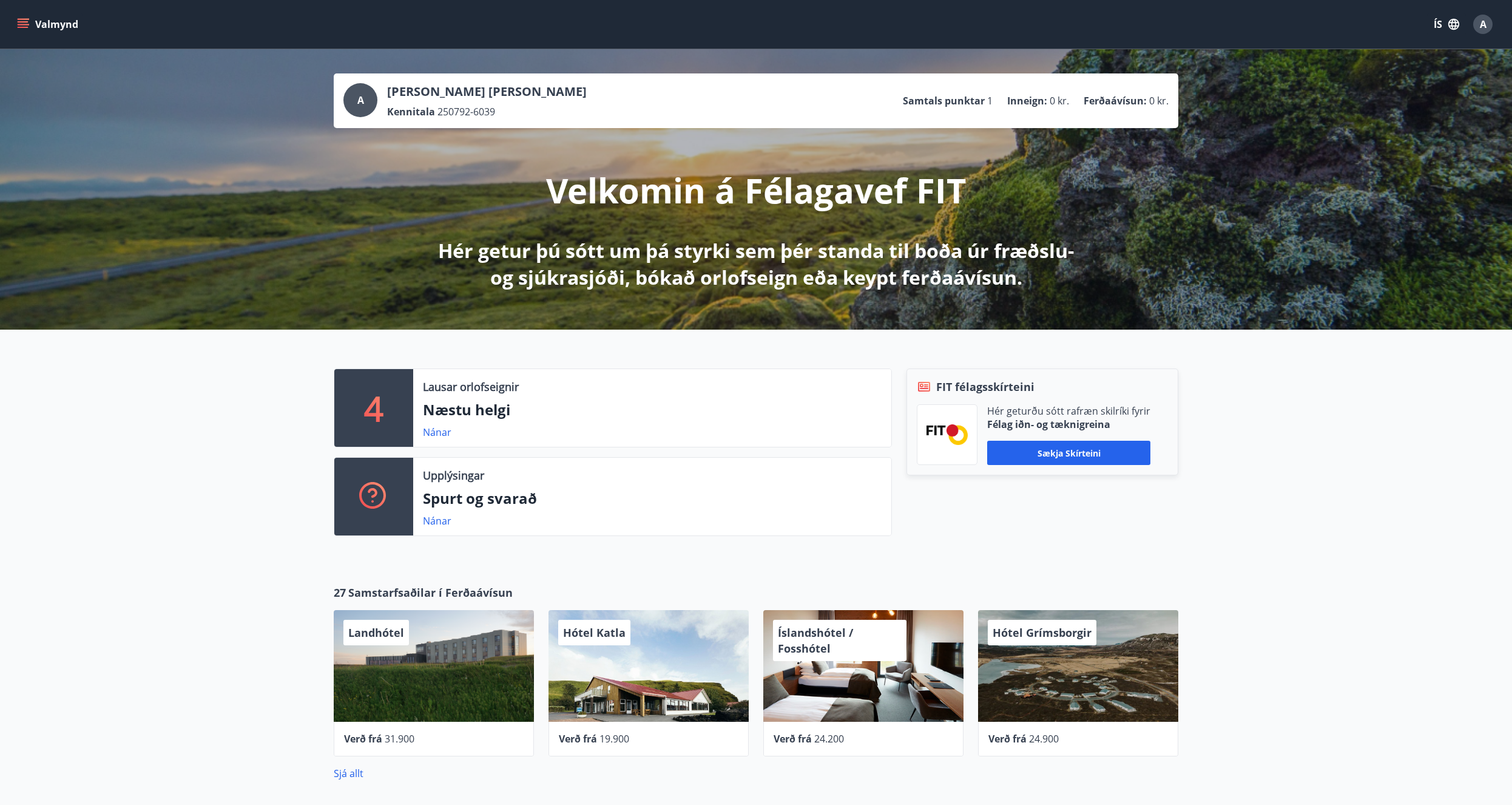
scroll to position [433, 0]
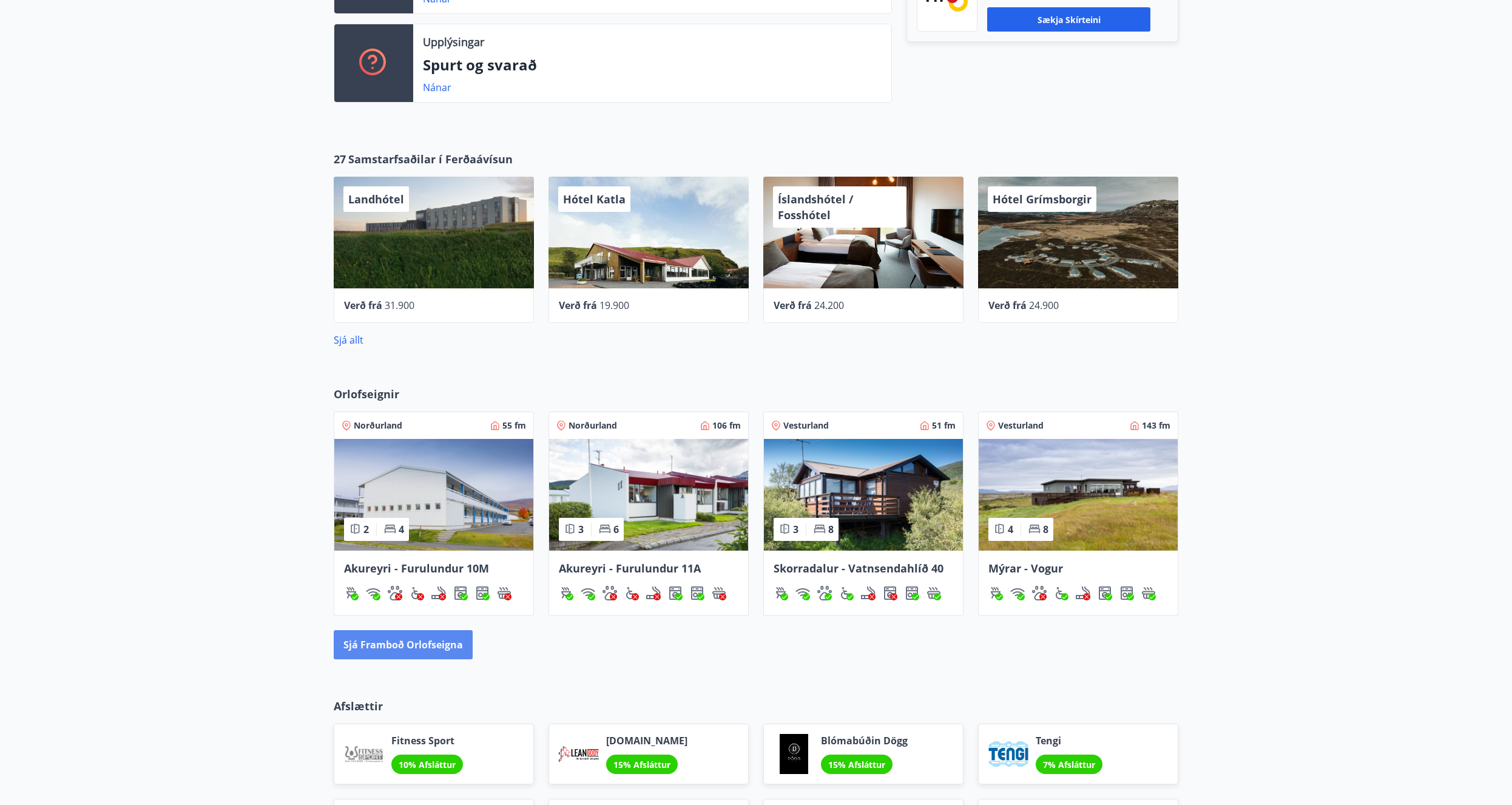
click at [387, 645] on button "Sjá framboð orlofseigna" at bounding box center [403, 645] width 139 height 29
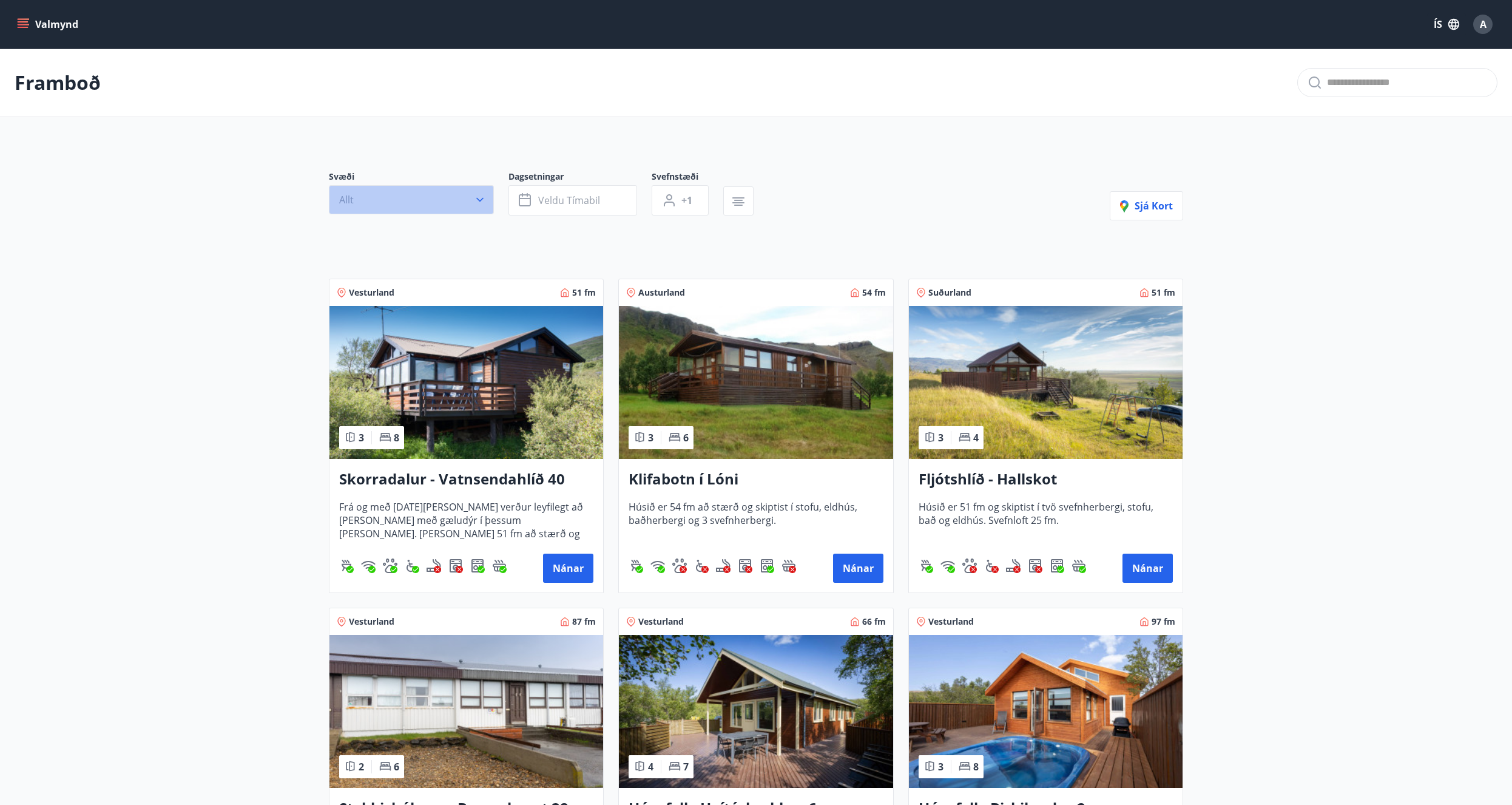
click at [479, 193] on button "Allt" at bounding box center [411, 199] width 165 height 29
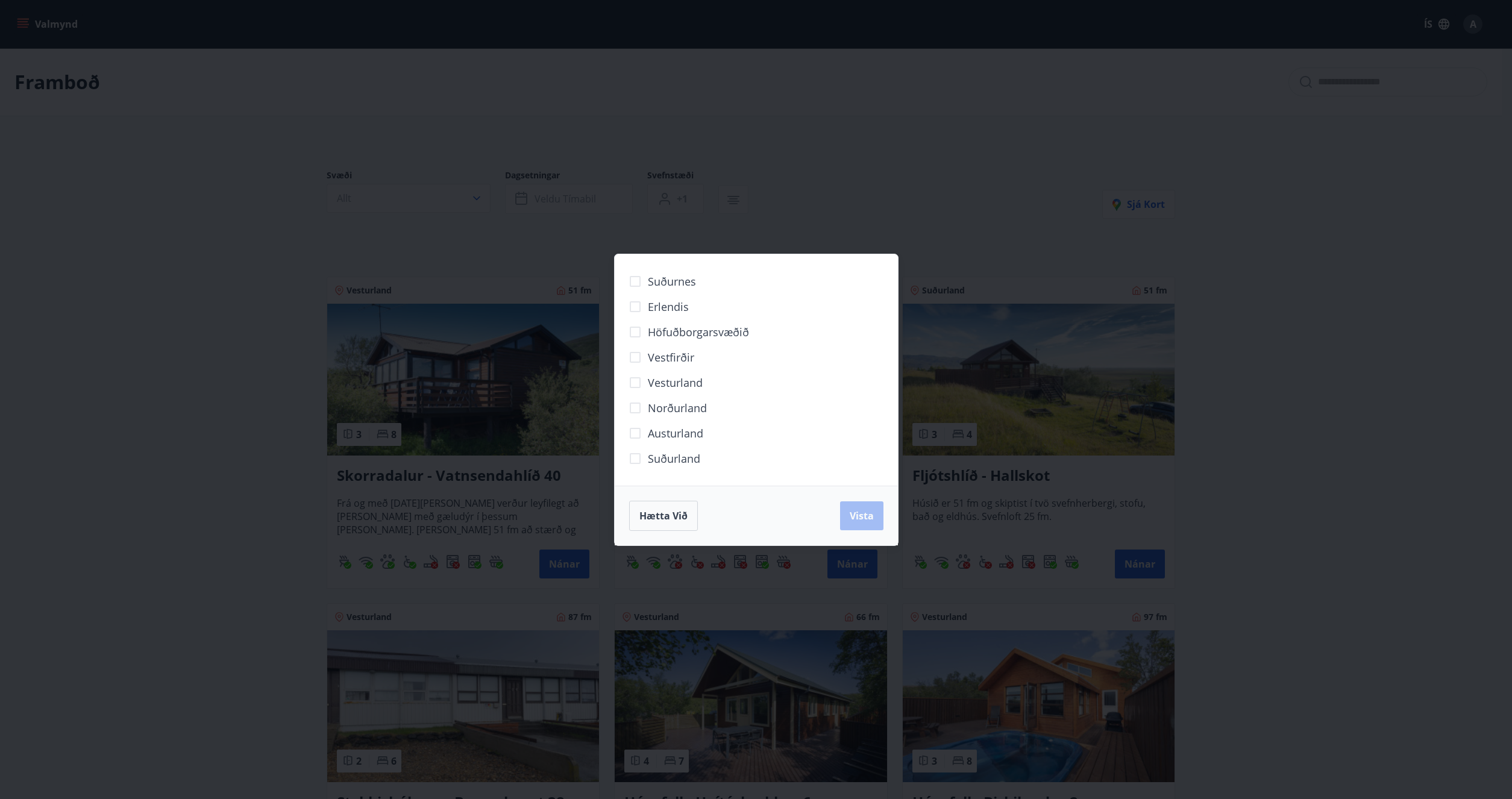
click at [657, 335] on span "Höfuðborgarsvæðið" at bounding box center [698, 332] width 101 height 15
click at [846, 513] on button "Vista" at bounding box center [862, 516] width 44 height 29
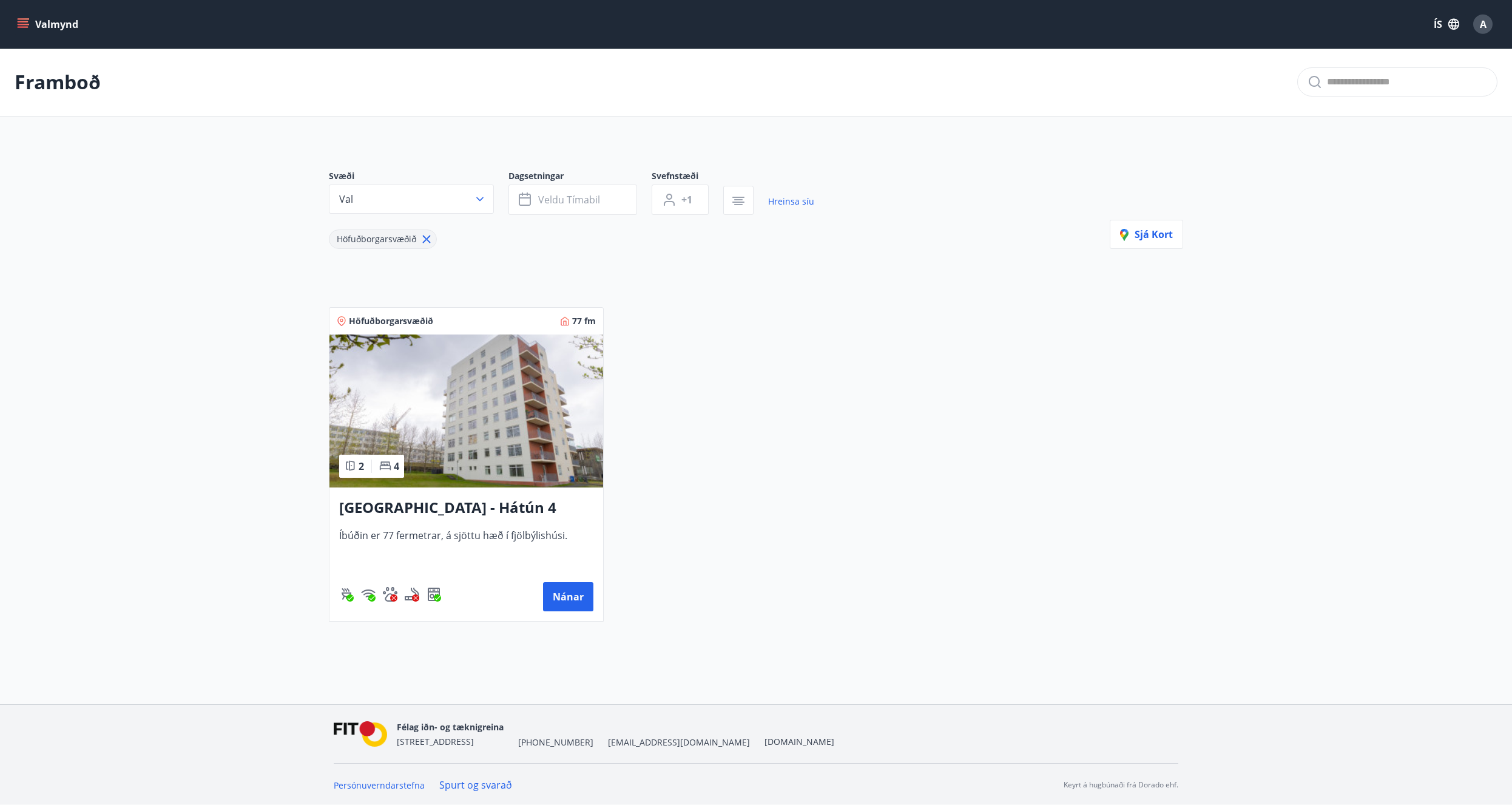
scroll to position [2, 0]
click at [531, 452] on img at bounding box center [466, 409] width 274 height 153
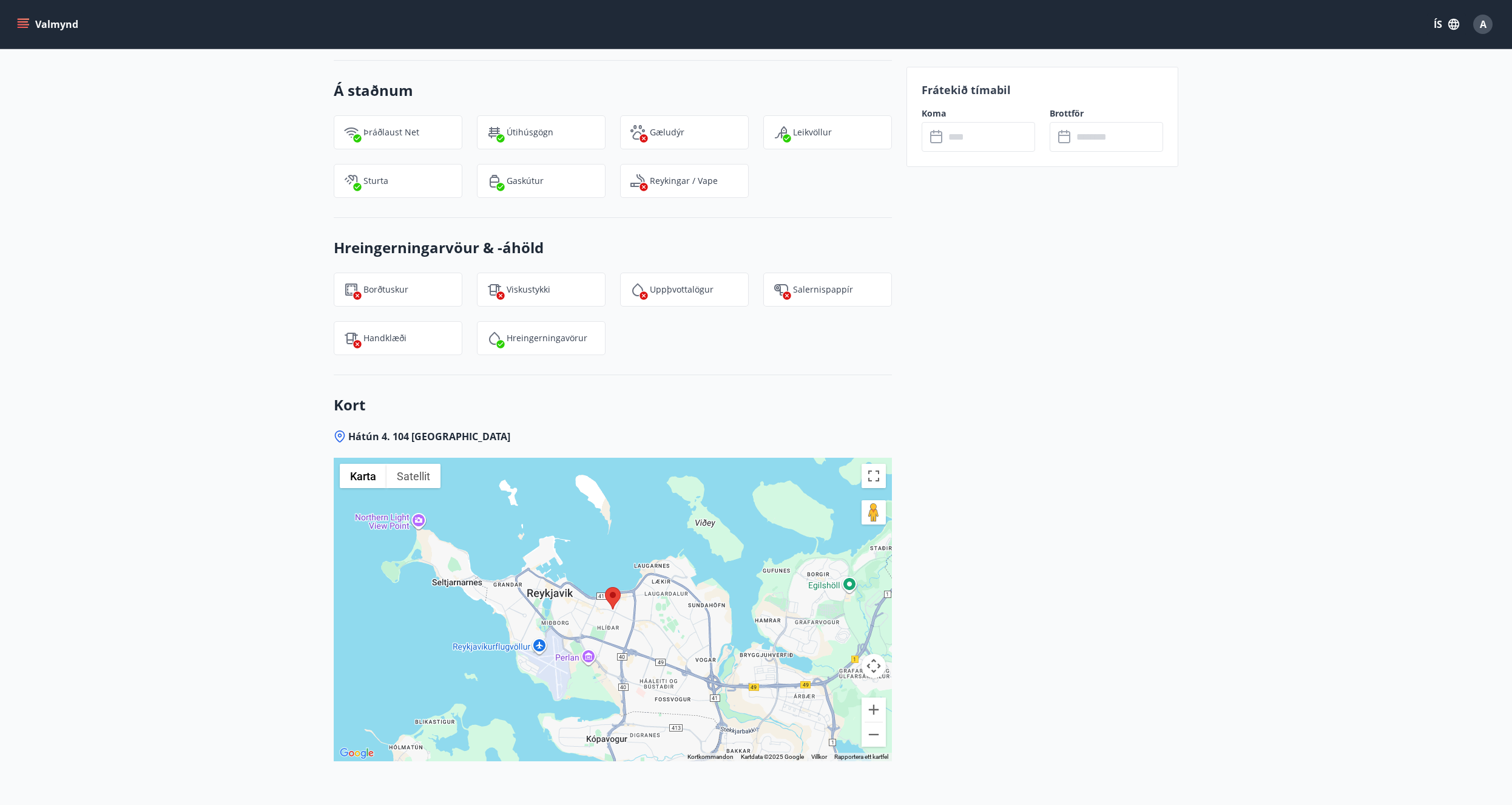
scroll to position [1159, 0]
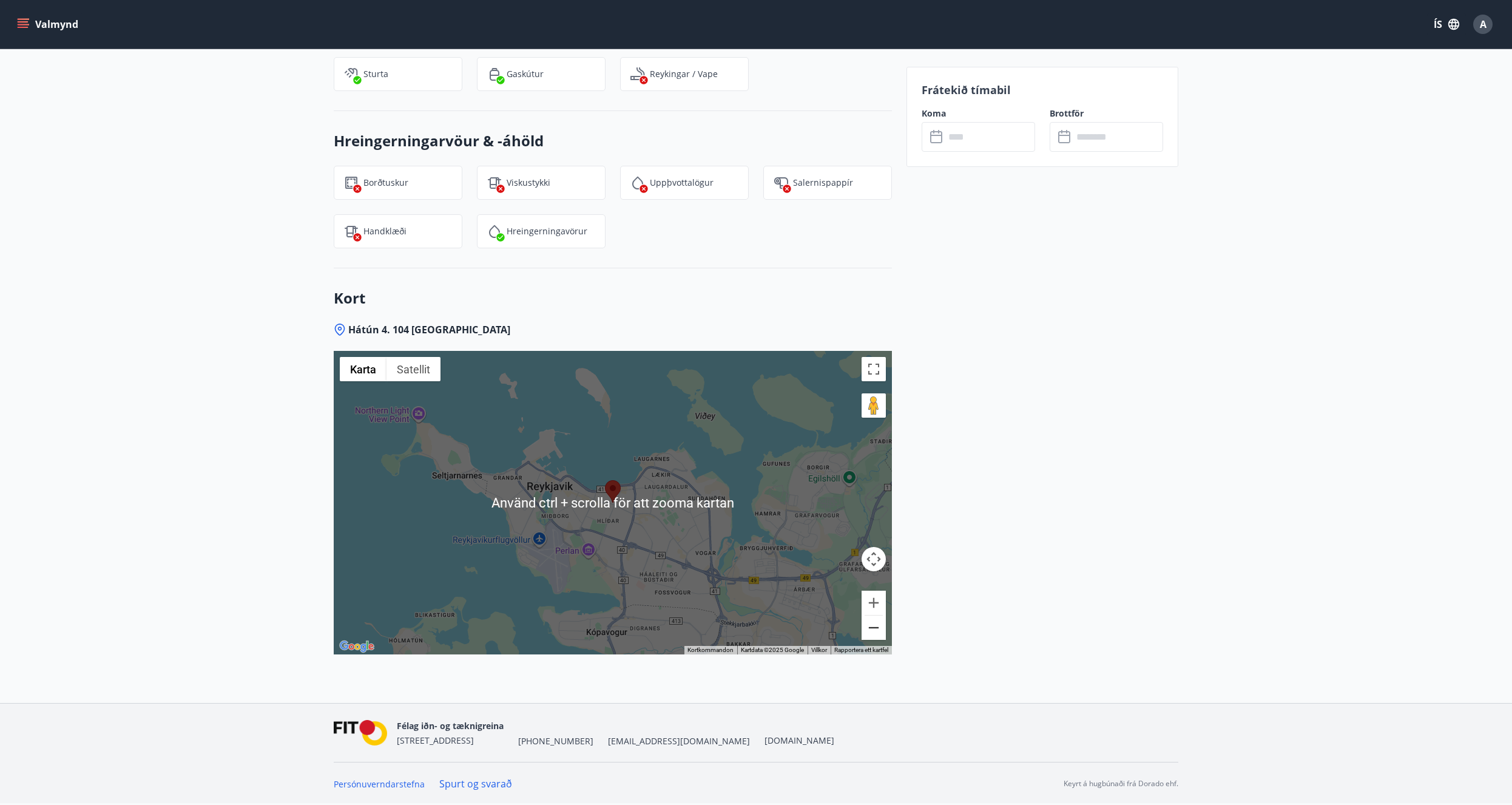
click at [885, 632] on div "Använd ctrl + scrolla för att zooma kartan Karta Terräng Satellit Etiketter Kor…" at bounding box center [613, 502] width 558 height 304
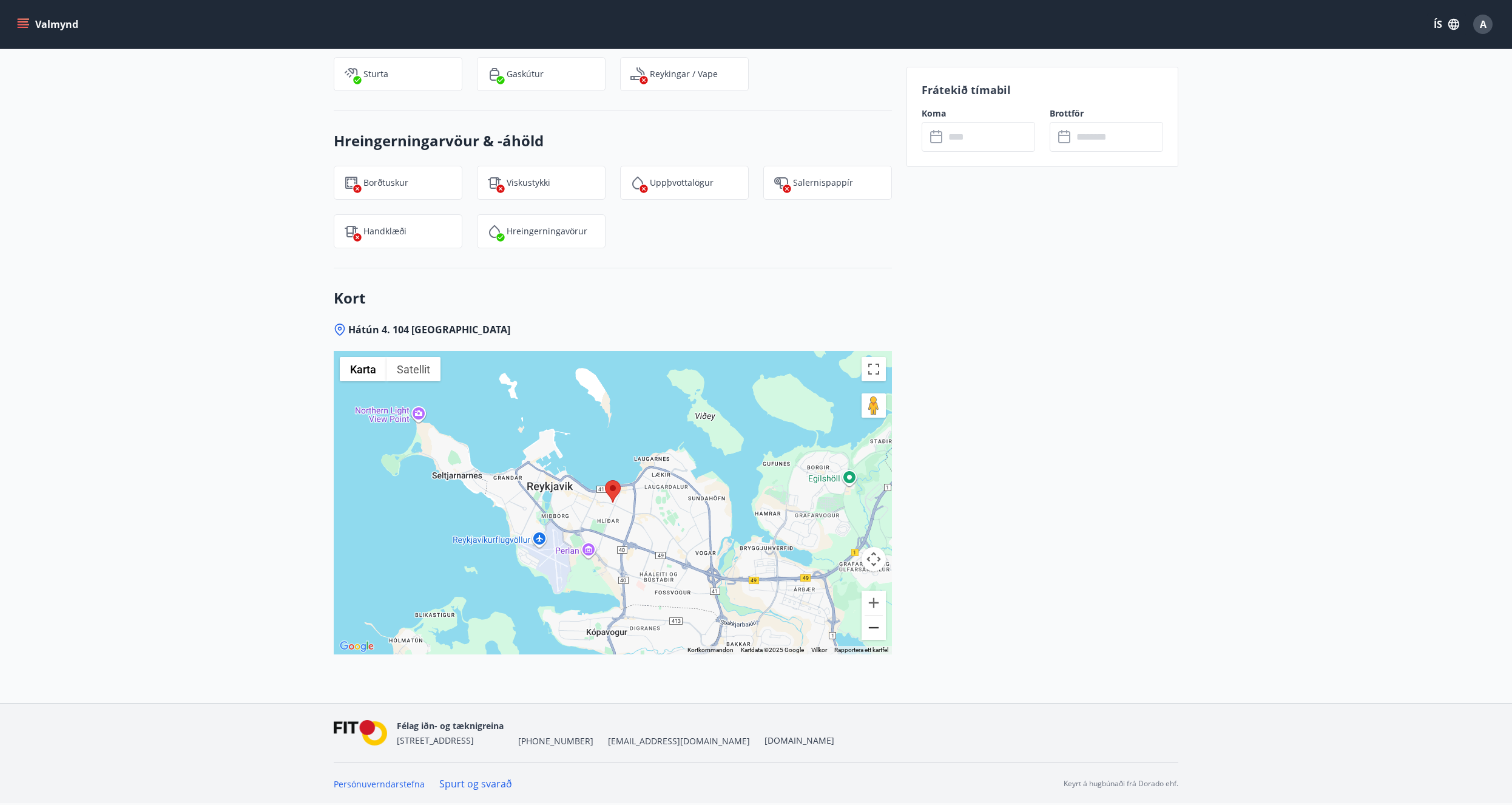
click at [883, 632] on button "Zooma ut" at bounding box center [874, 628] width 24 height 24
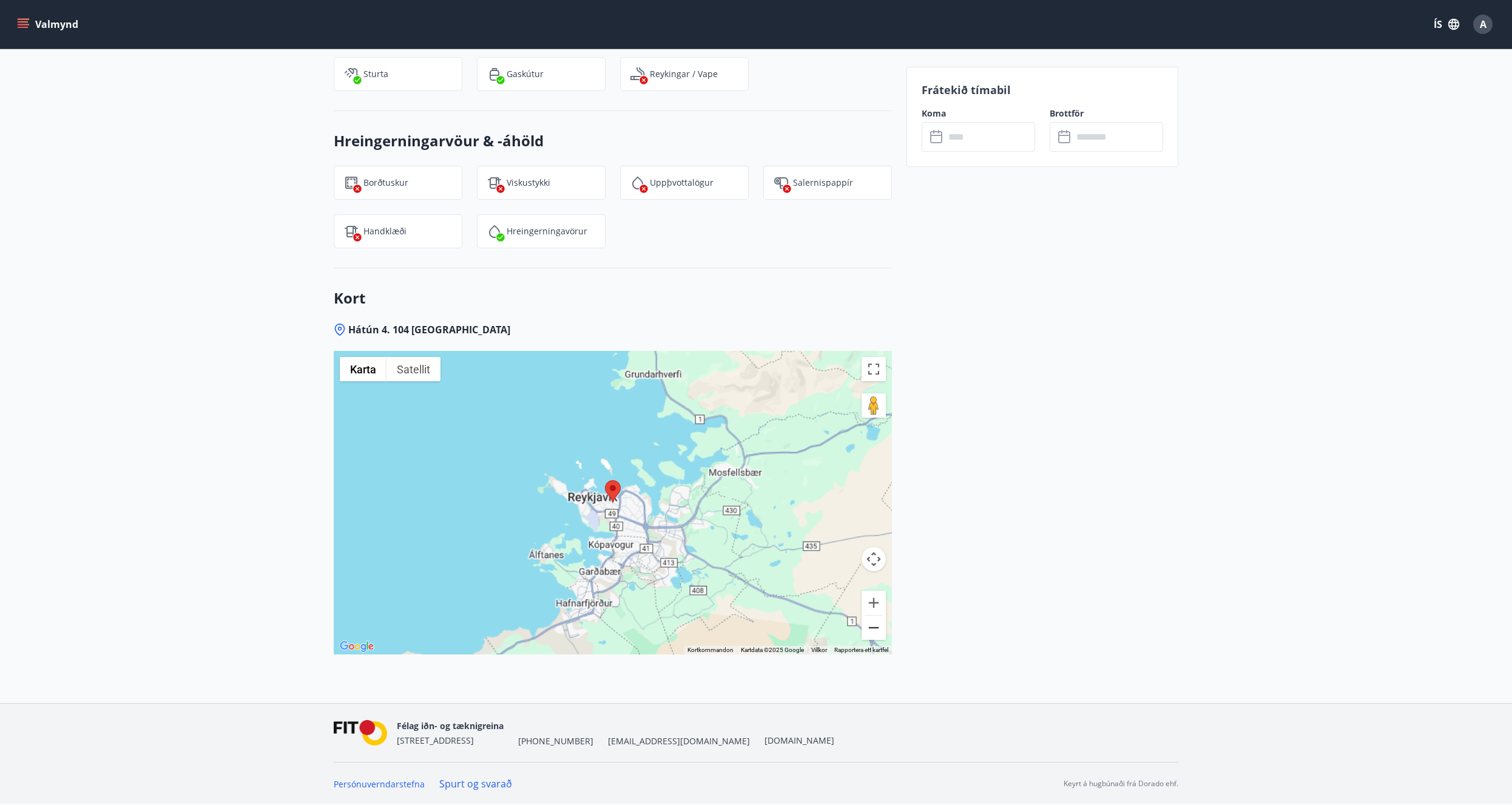
click at [883, 630] on button "Zooma ut" at bounding box center [874, 628] width 24 height 24
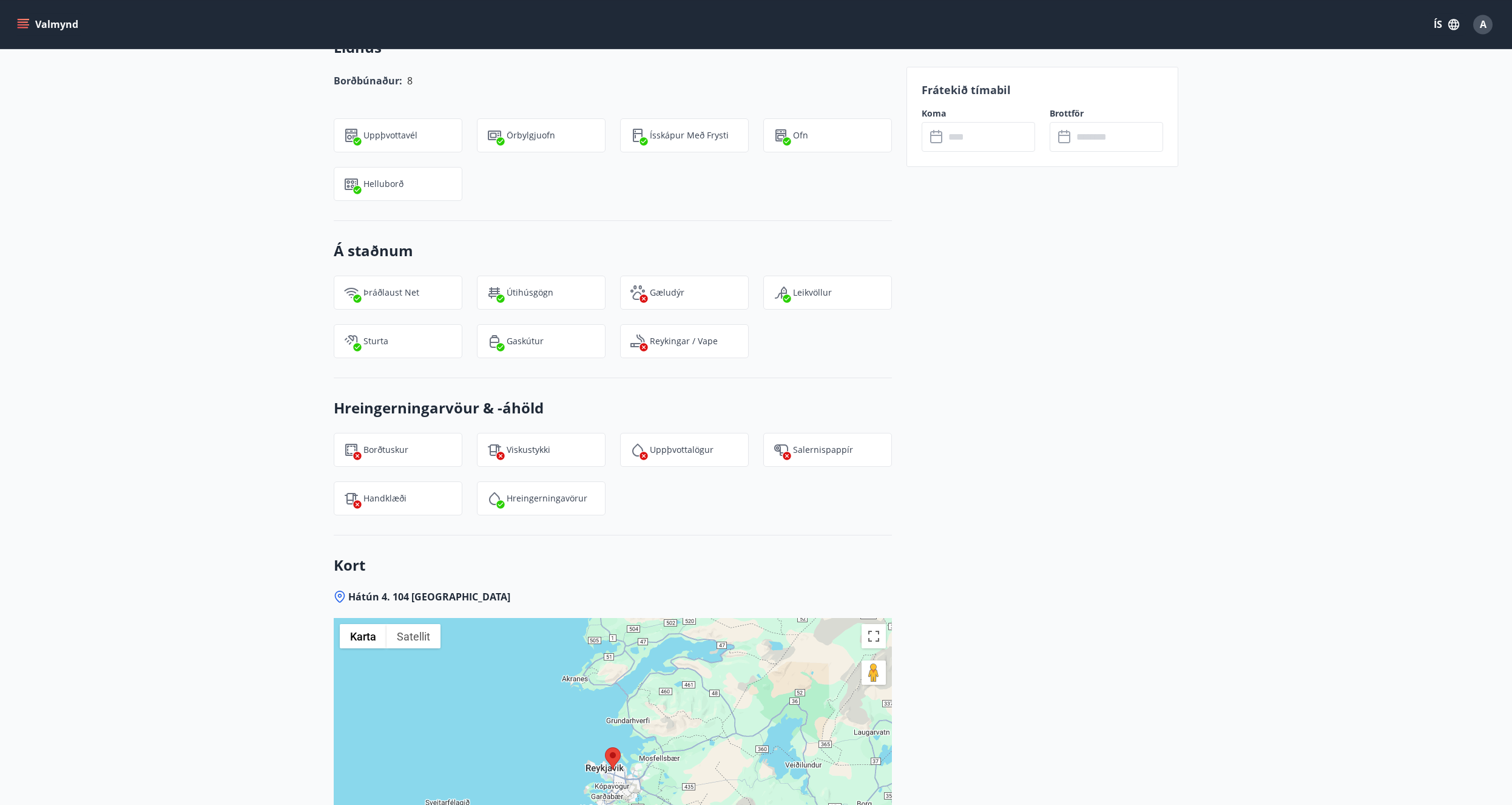
scroll to position [541, 0]
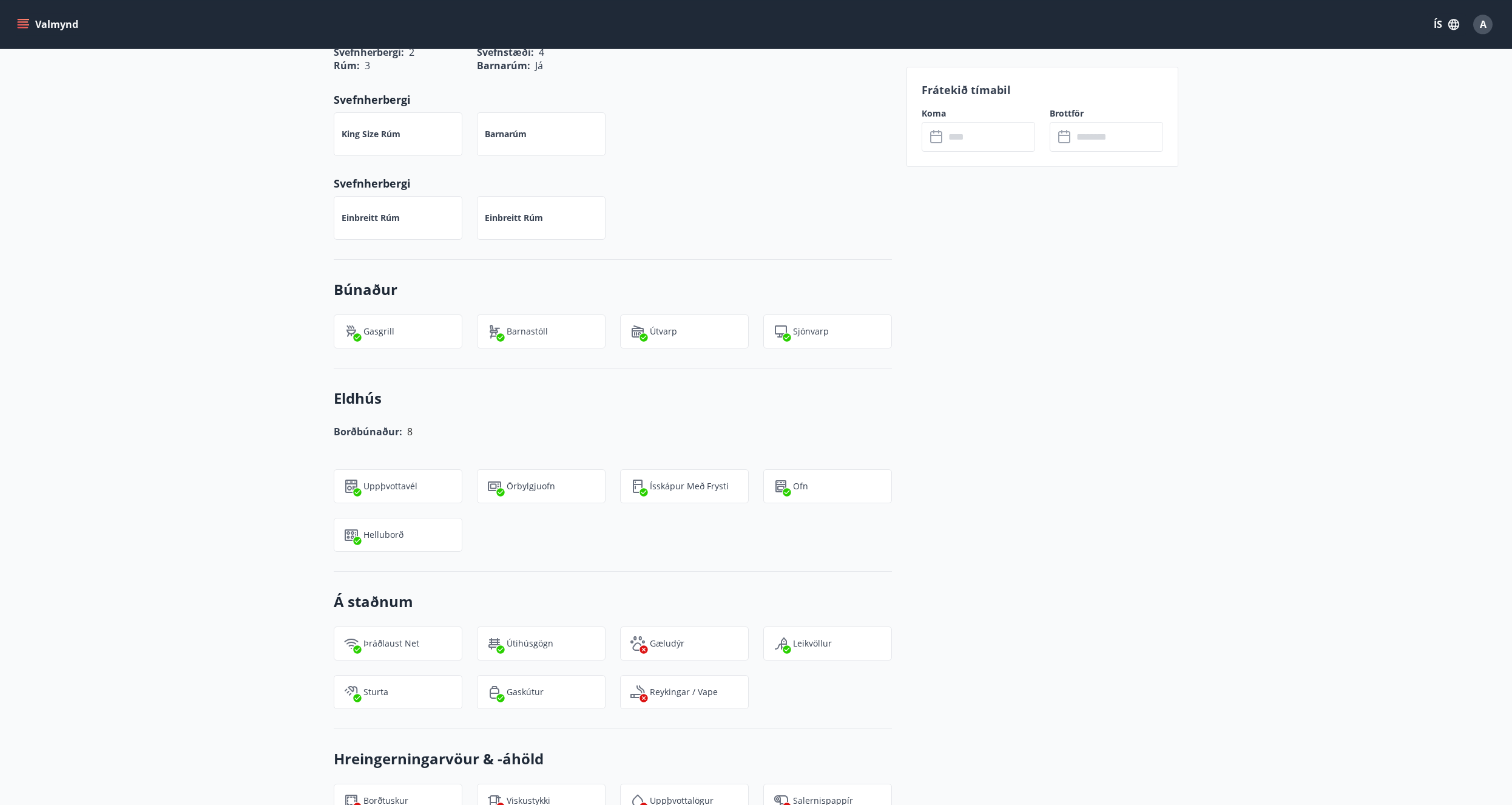
drag, startPoint x: 983, startPoint y: 552, endPoint x: 987, endPoint y: 233, distance: 319.0
click at [995, 133] on input "text" at bounding box center [990, 137] width 90 height 30
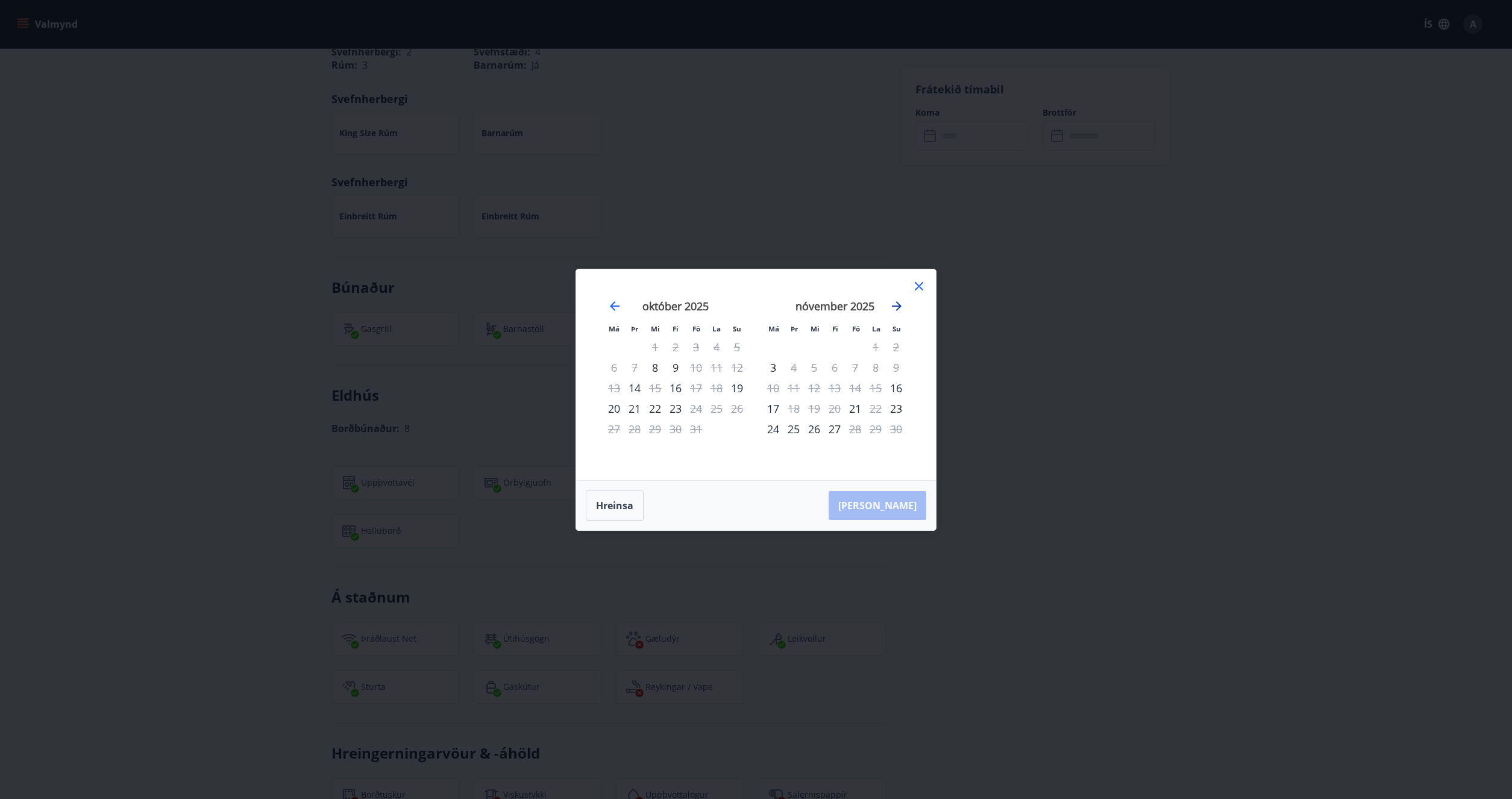
click at [895, 306] on icon "Move forward to switch to the next month." at bounding box center [896, 306] width 10 height 10
click at [895, 305] on icon "Move forward to switch to the next month." at bounding box center [896, 306] width 10 height 10
click at [893, 305] on icon "Move forward to switch to the next month." at bounding box center [896, 306] width 15 height 15
click at [610, 304] on icon "Move backward to switch to the previous month." at bounding box center [614, 306] width 15 height 15
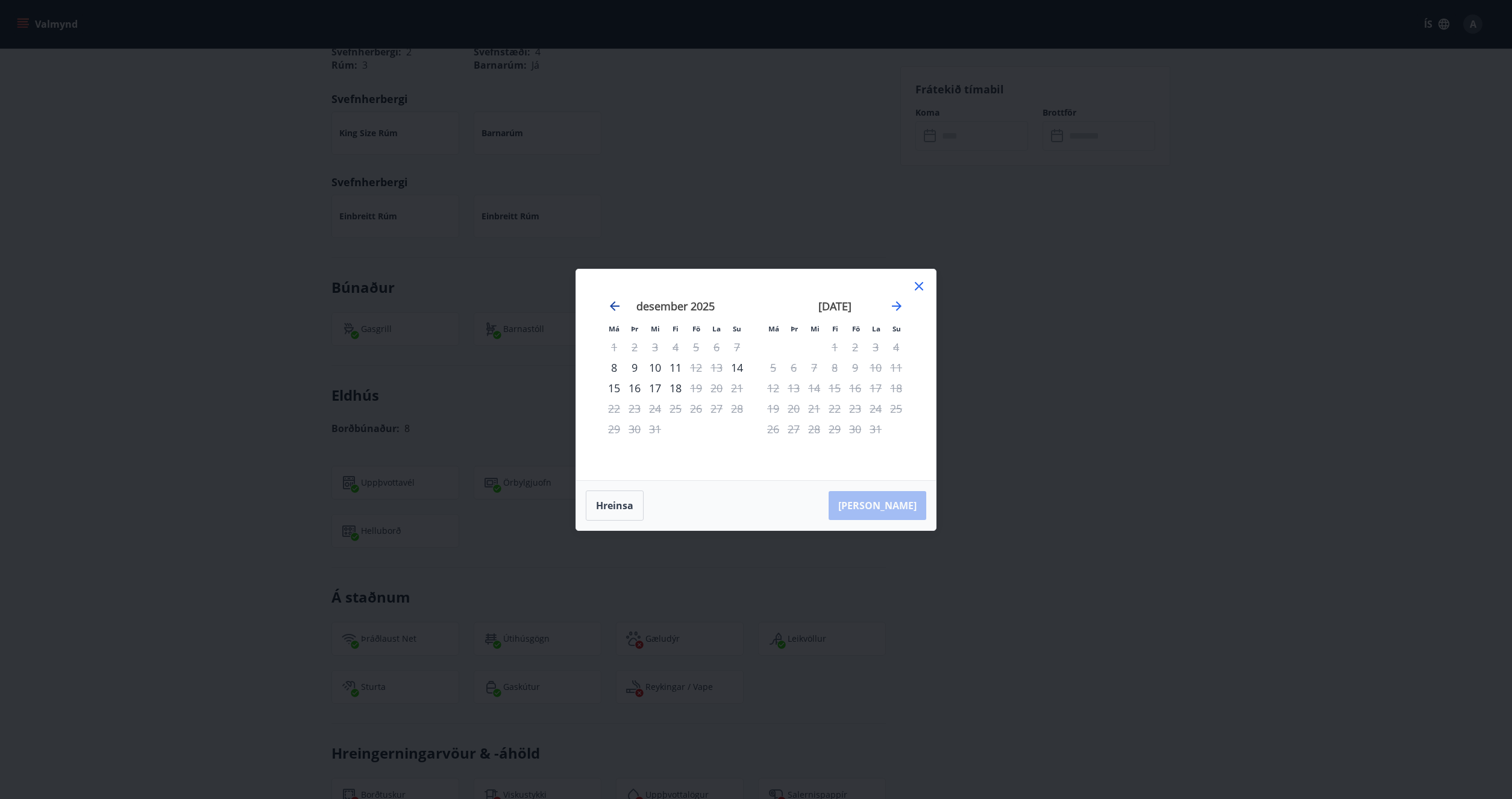
click at [610, 304] on icon "Move backward to switch to the previous month." at bounding box center [614, 306] width 15 height 15
drag, startPoint x: 411, startPoint y: 326, endPoint x: 296, endPoint y: 333, distance: 115.2
click at [399, 326] on div "Má Þr Mi Fi Fö La Su Má Þr Mi Fi Fö La Su [DATE] 1 2 3 4 5 6 7 8 9 10 11 12 13 …" at bounding box center [756, 399] width 1512 height 799
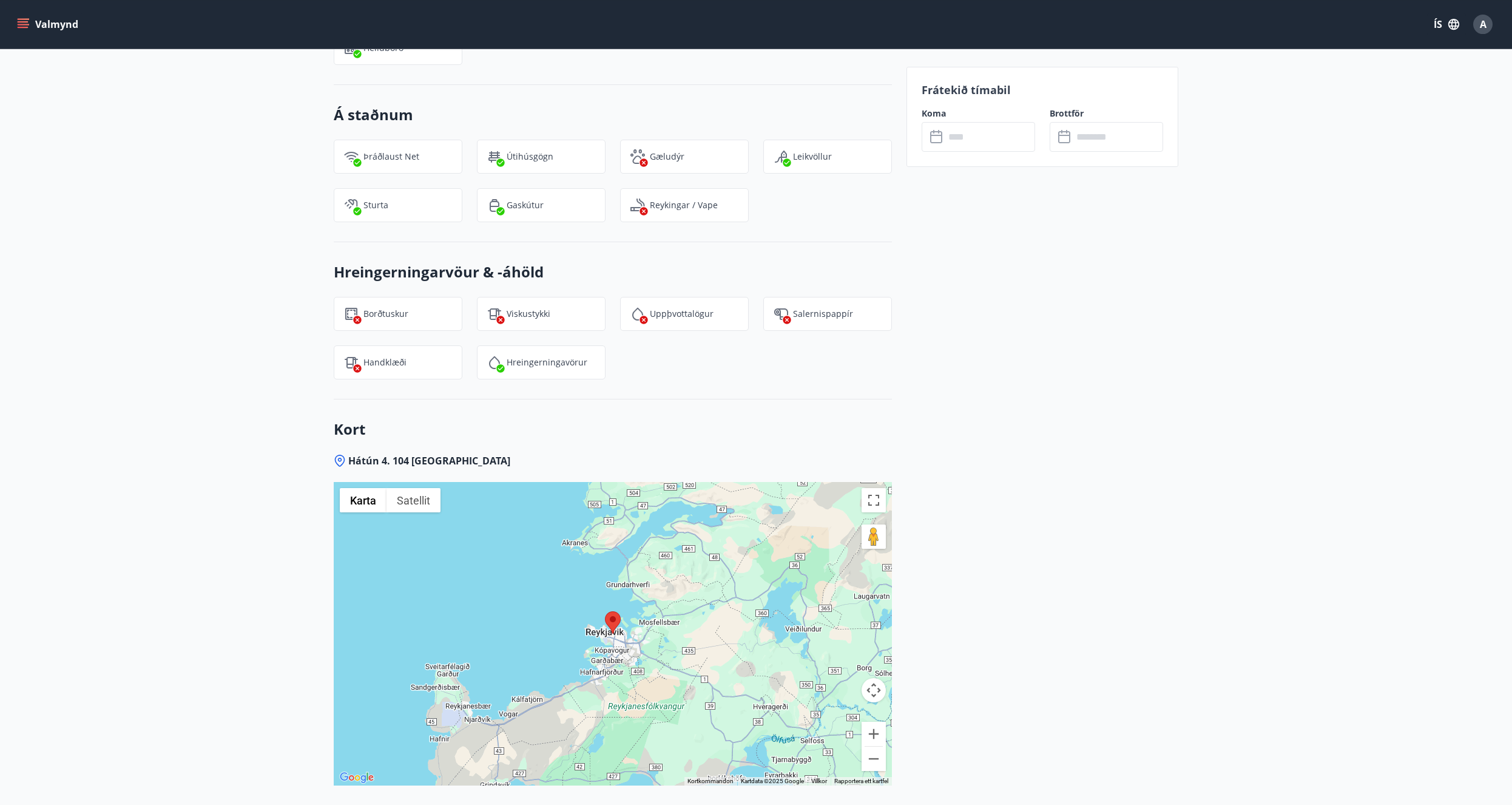
scroll to position [1159, 0]
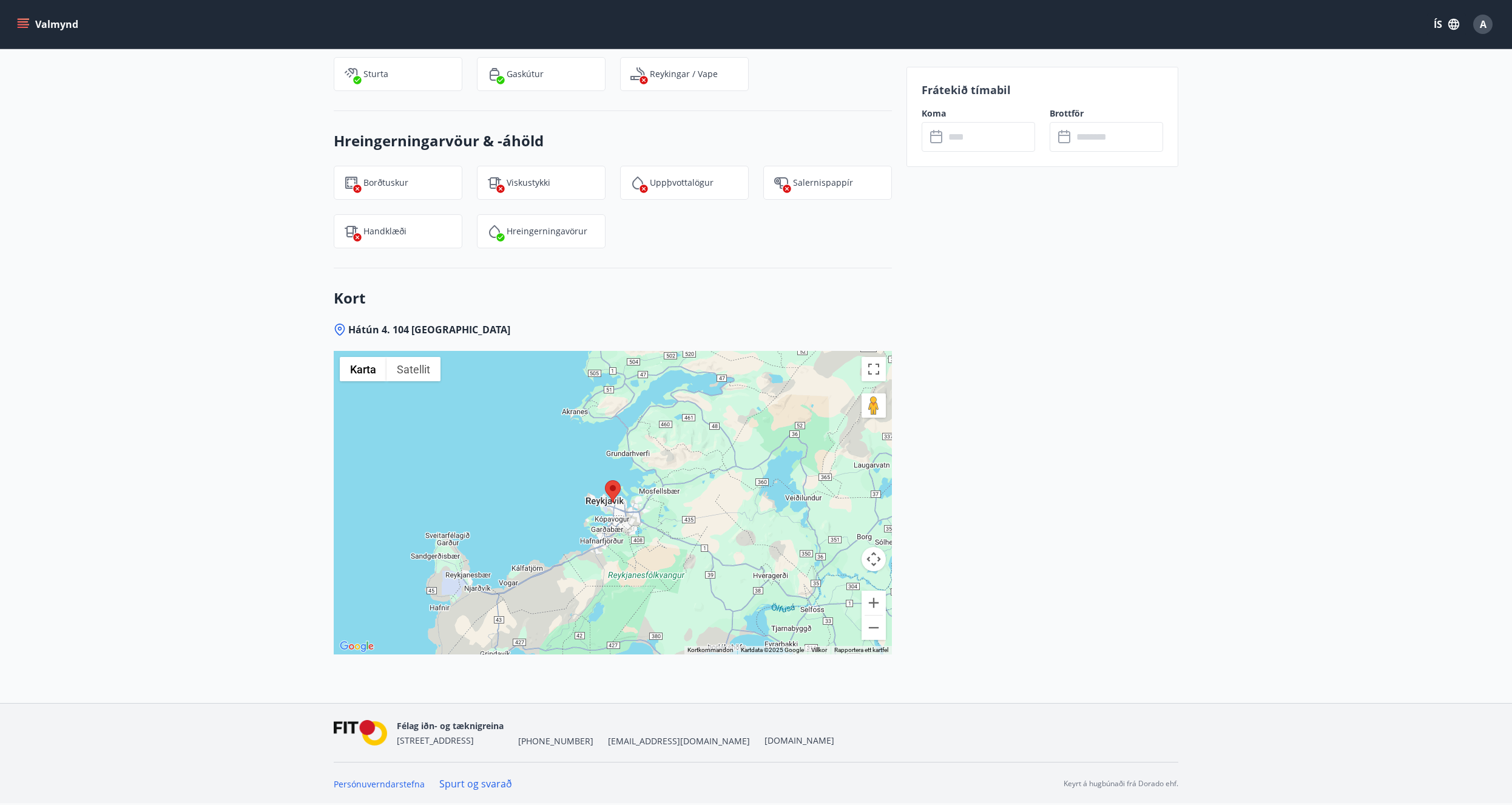
drag, startPoint x: 122, startPoint y: 385, endPoint x: 119, endPoint y: 563, distance: 178.0
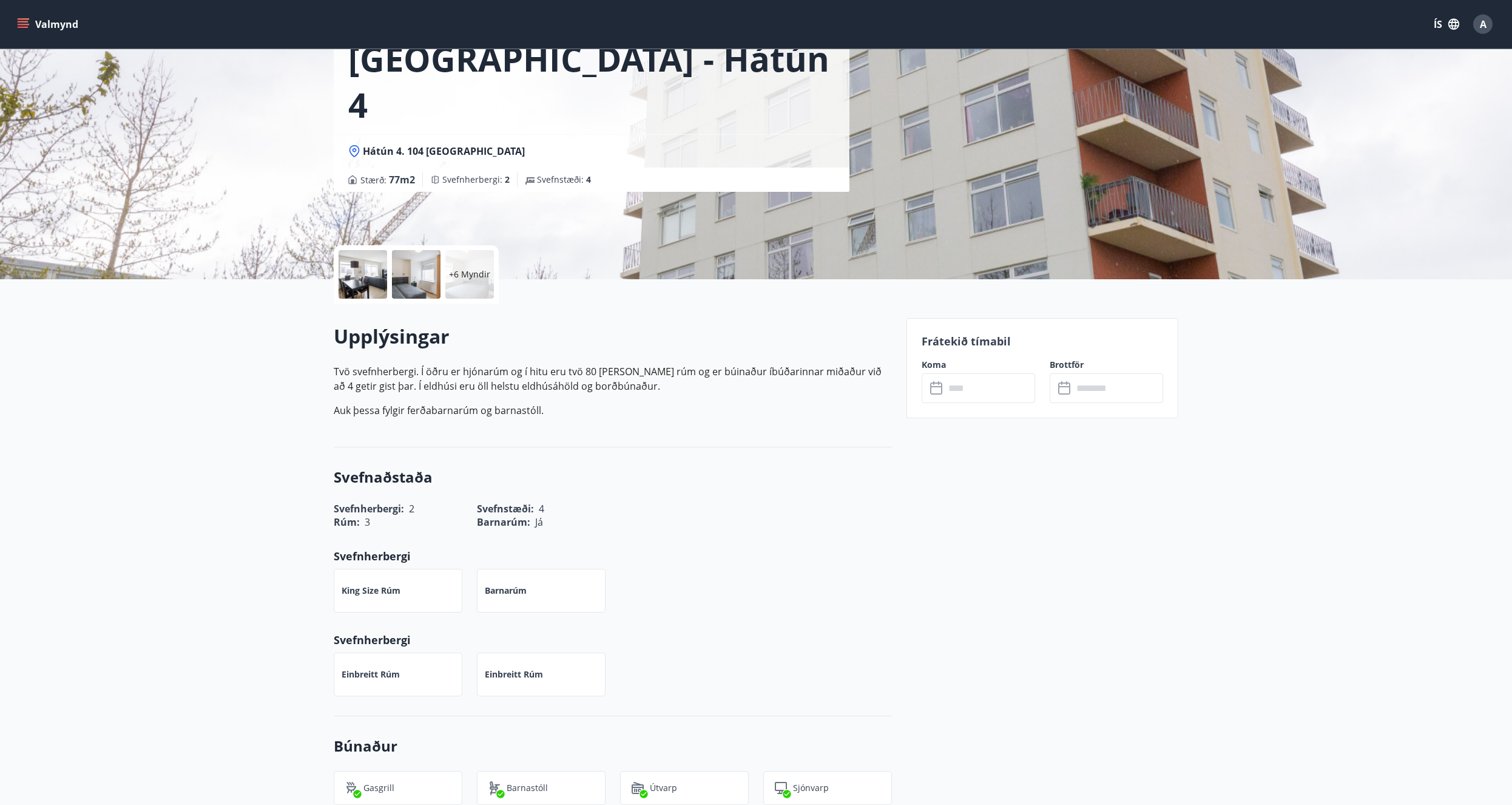
scroll to position [0, 0]
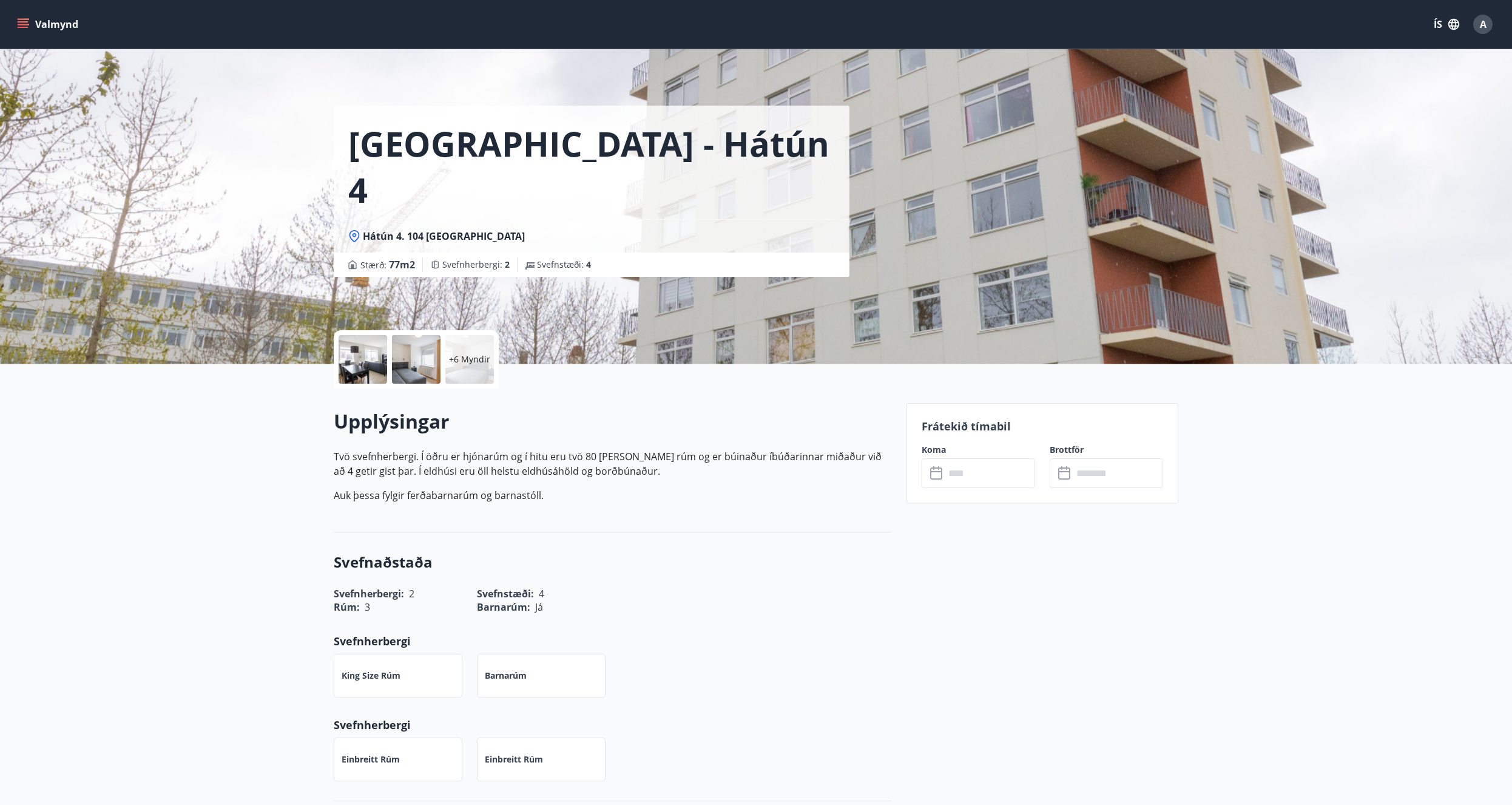
drag, startPoint x: 276, startPoint y: 567, endPoint x: 296, endPoint y: 411, distance: 157.3
